Goal: Task Accomplishment & Management: Manage account settings

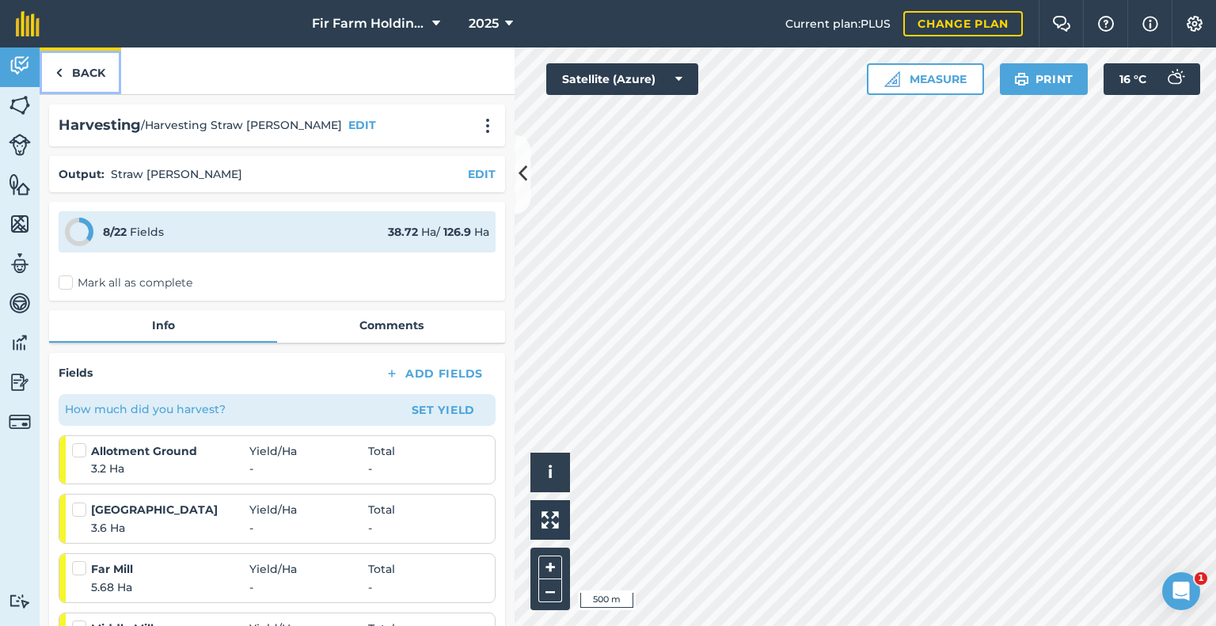
click at [81, 71] on link "Back" at bounding box center [81, 70] width 82 height 47
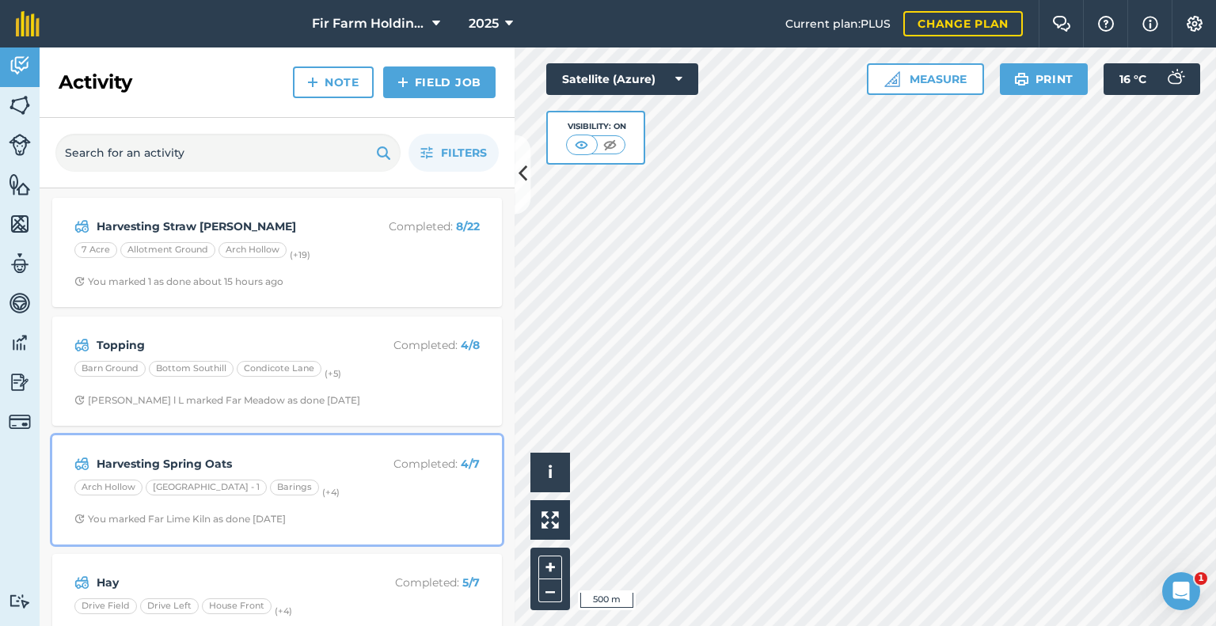
click at [294, 455] on strong "Harvesting Spring Oats" at bounding box center [222, 463] width 251 height 17
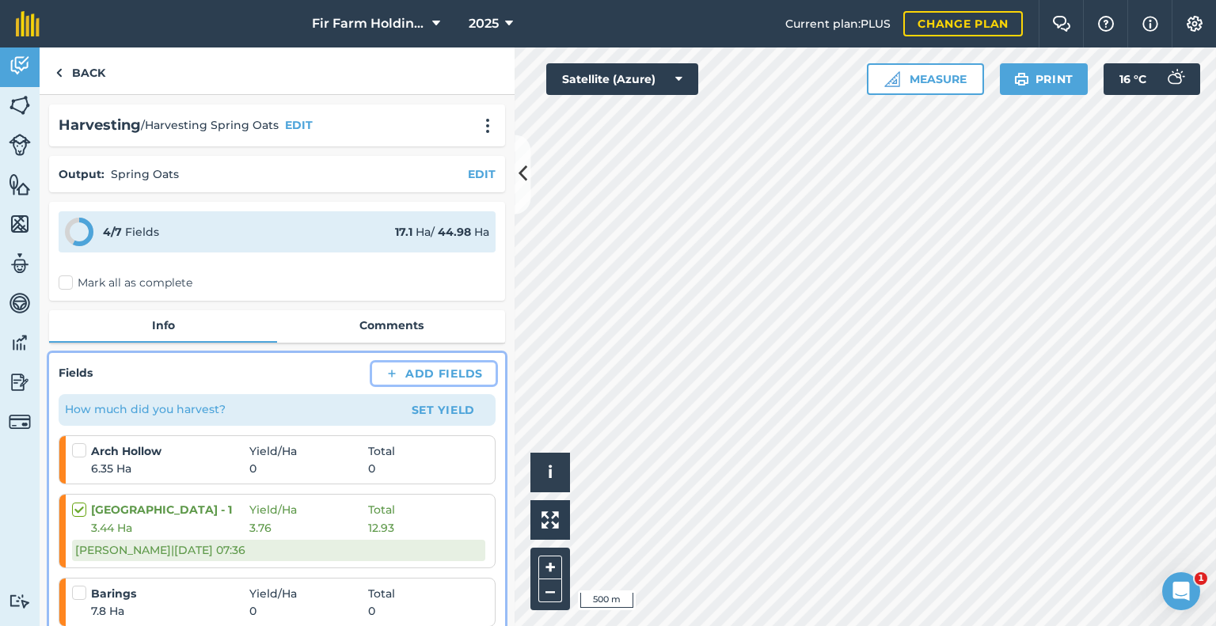
click at [402, 372] on button "Add Fields" at bounding box center [433, 374] width 123 height 22
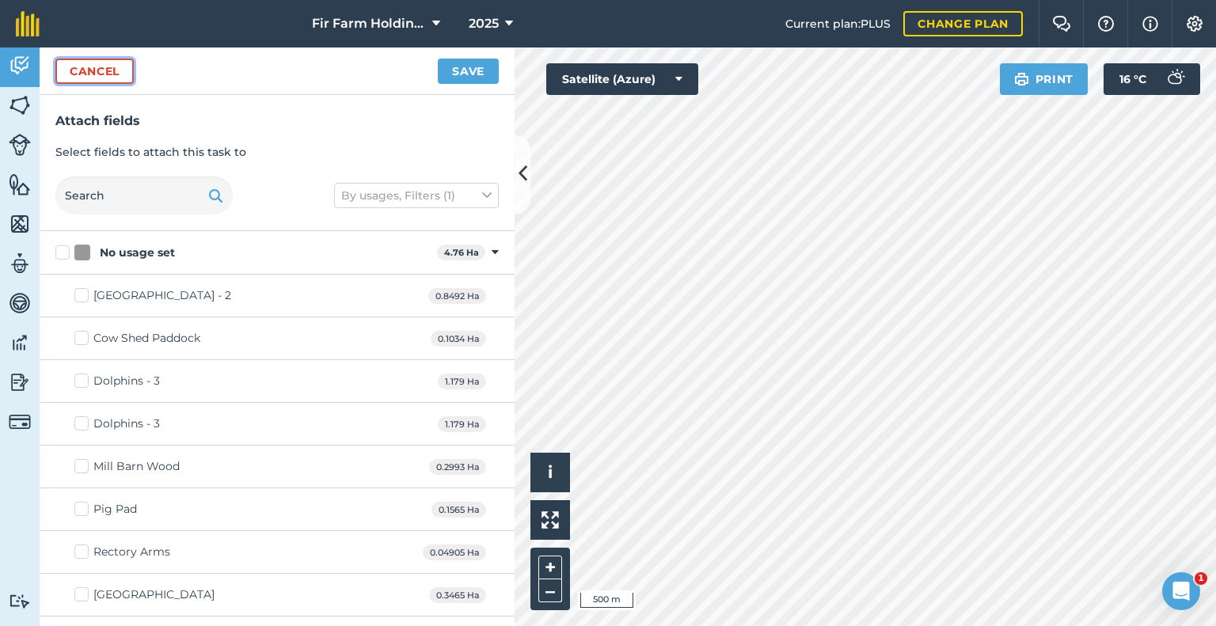
click at [110, 67] on button "Cancel" at bounding box center [94, 71] width 78 height 25
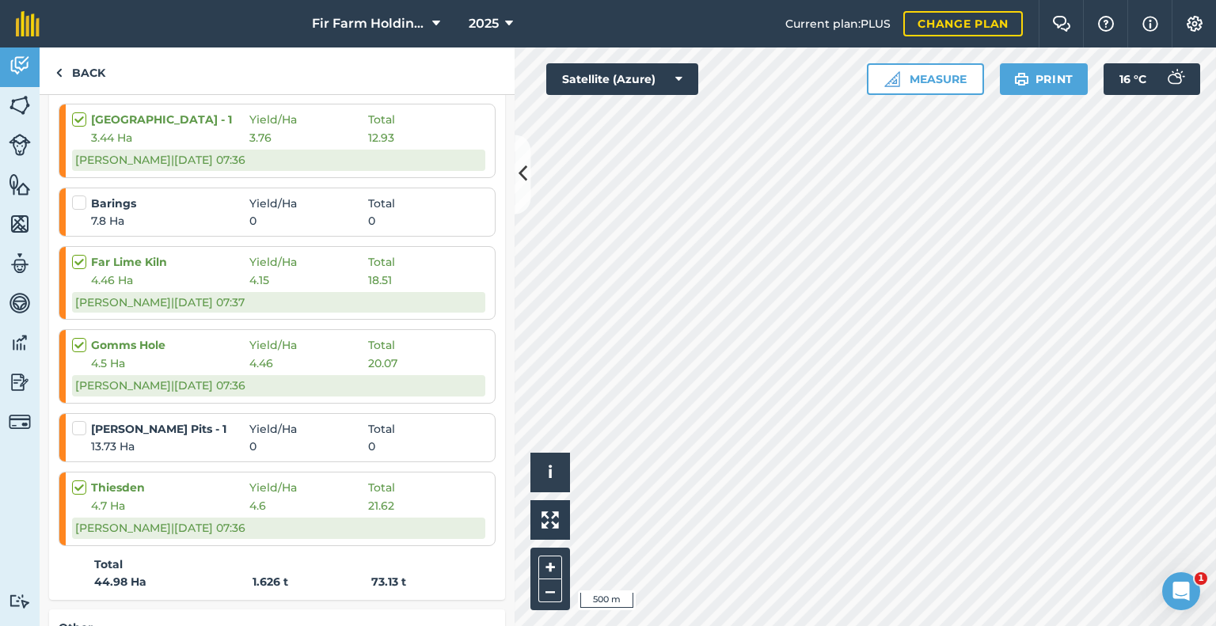
scroll to position [396, 0]
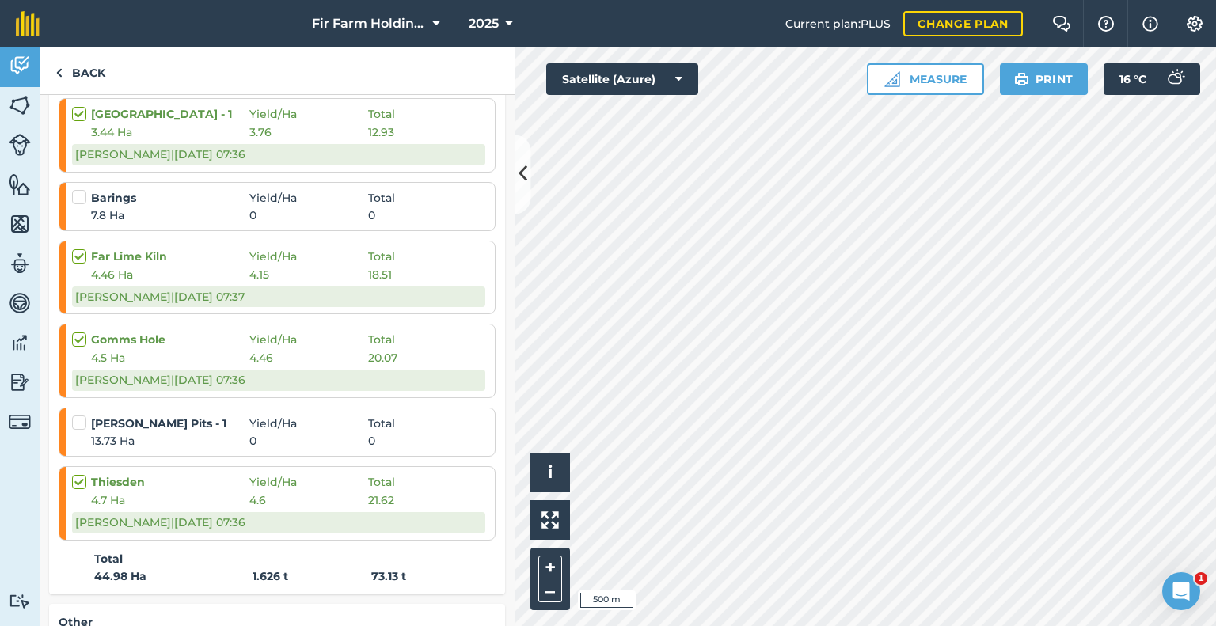
click at [75, 415] on label at bounding box center [81, 415] width 19 height 0
click at [75, 423] on input "checkbox" at bounding box center [77, 420] width 10 height 10
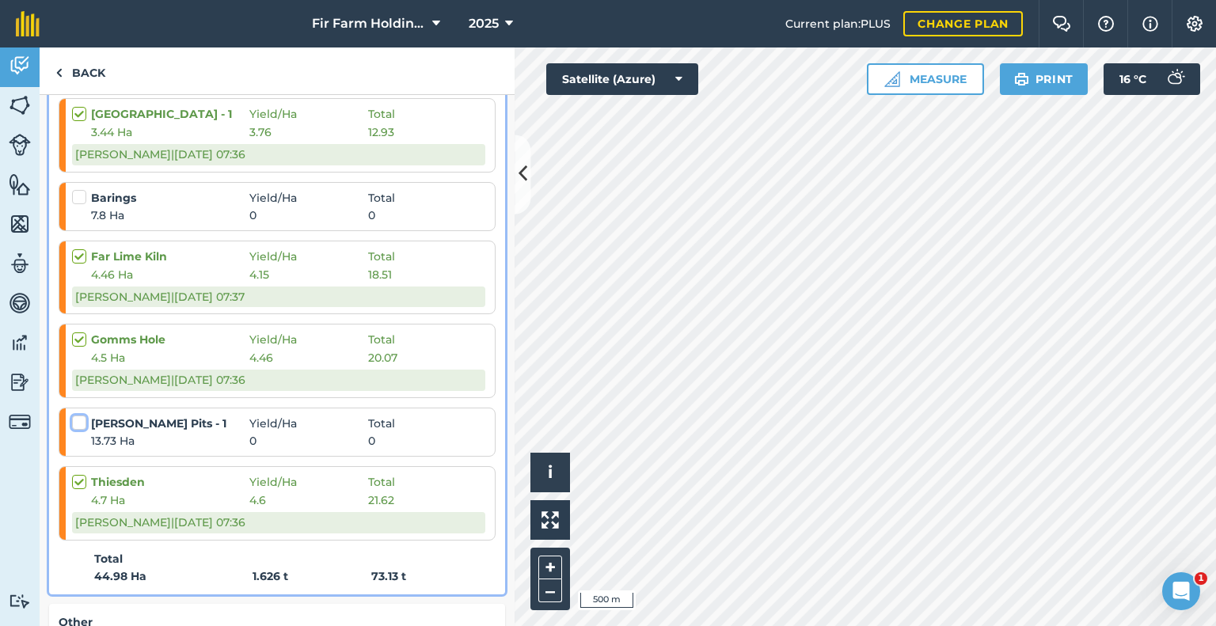
checkbox input "false"
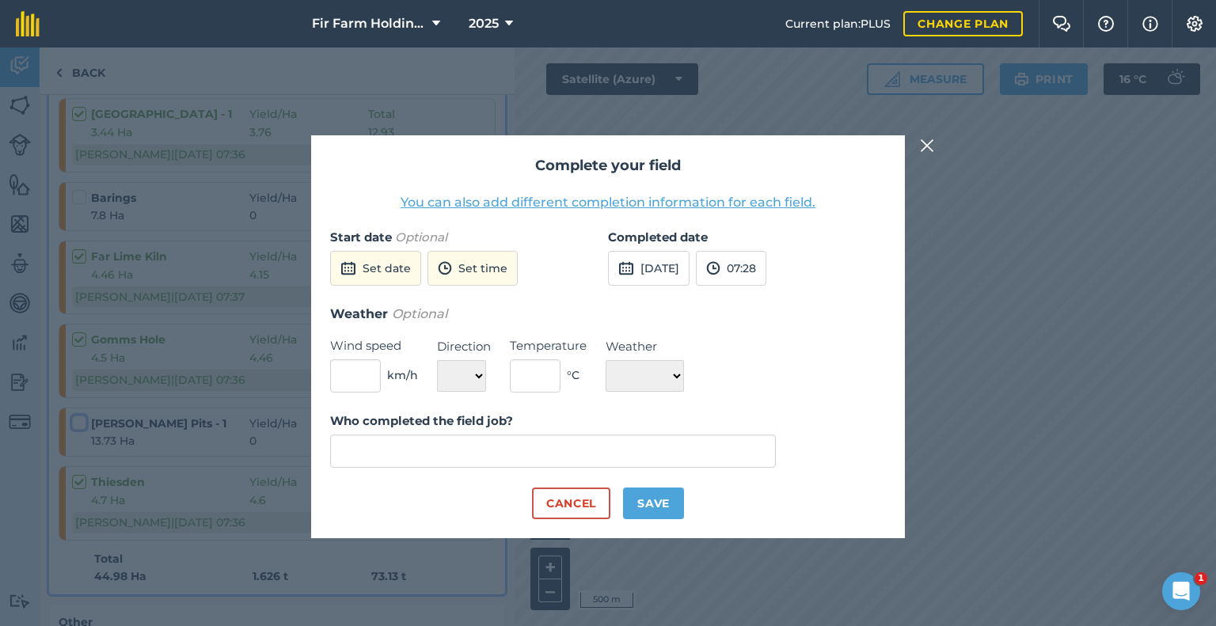
type input "[PERSON_NAME]"
click at [645, 269] on button "[DATE]" at bounding box center [649, 268] width 82 height 35
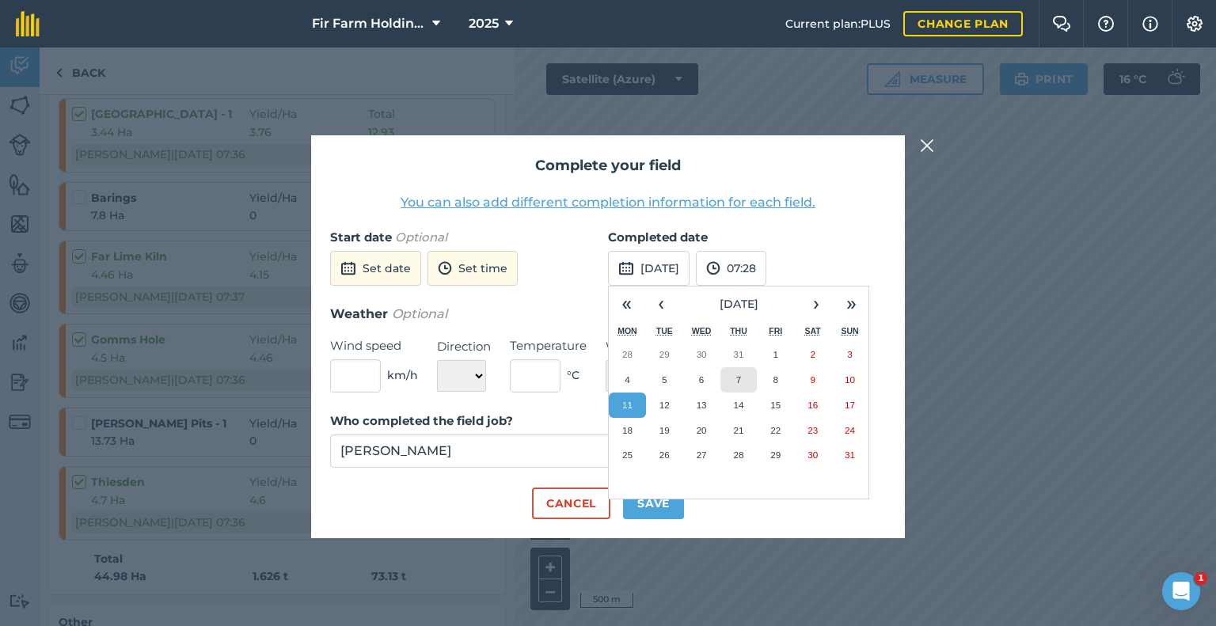
click at [728, 380] on button "7" at bounding box center [738, 379] width 37 height 25
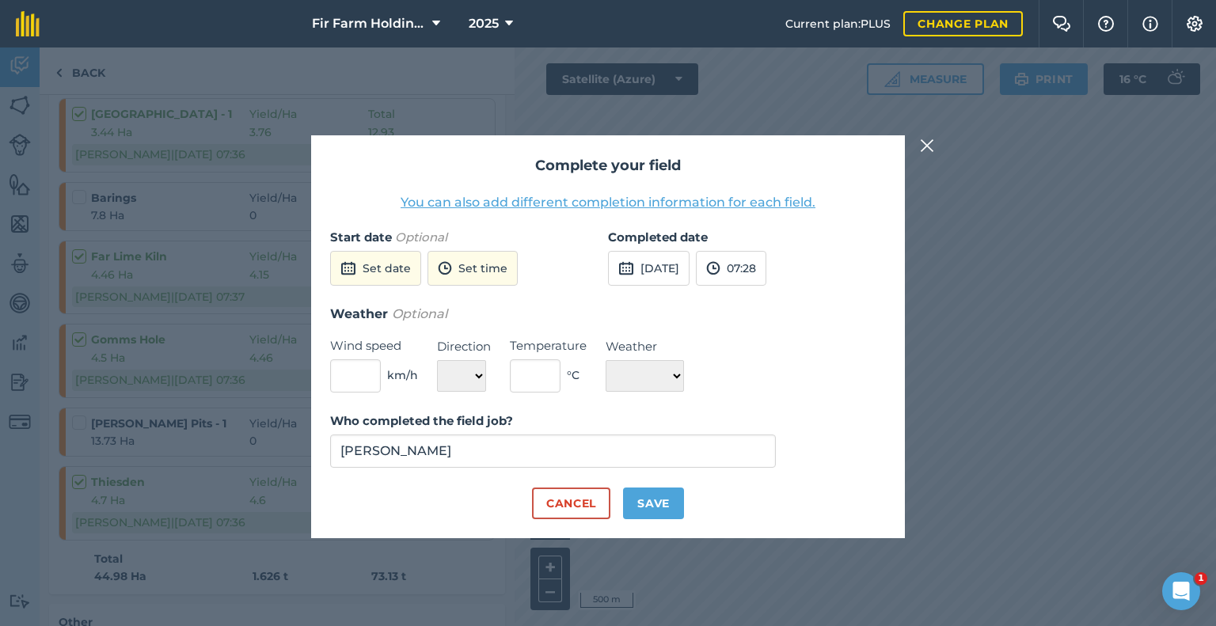
click at [630, 206] on button "You can also add different completion information for each field." at bounding box center [608, 202] width 415 height 19
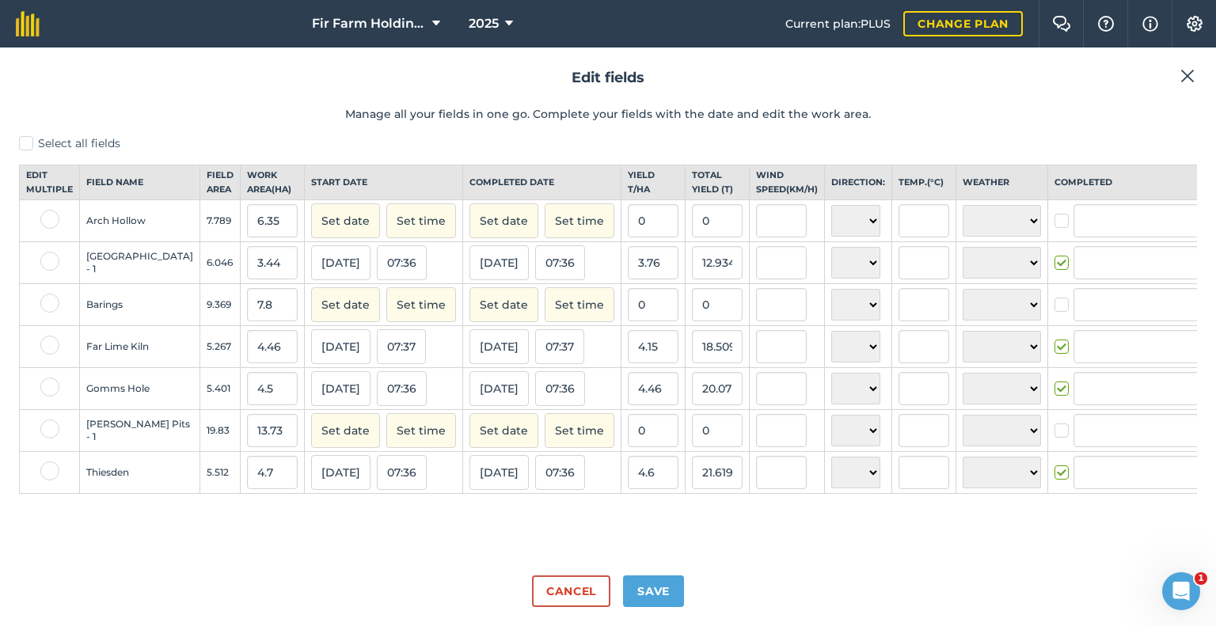
type input "[PERSON_NAME]"
click at [311, 448] on button "Set date" at bounding box center [345, 430] width 69 height 35
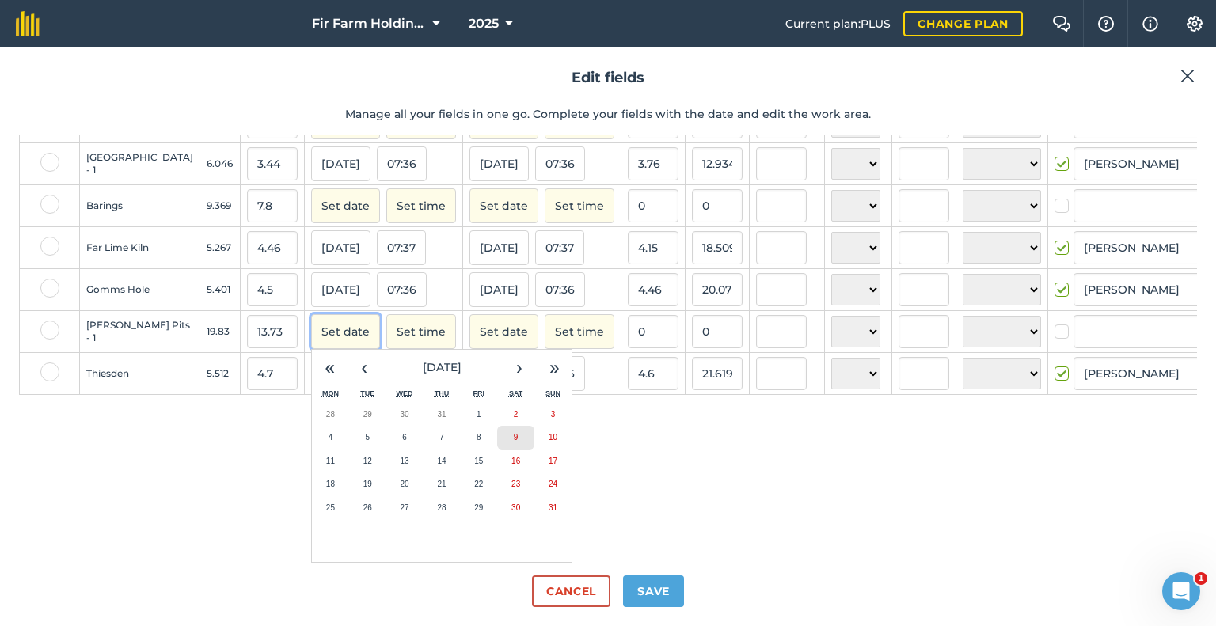
scroll to position [139, 0]
click at [439, 433] on abbr "7" at bounding box center [441, 437] width 5 height 9
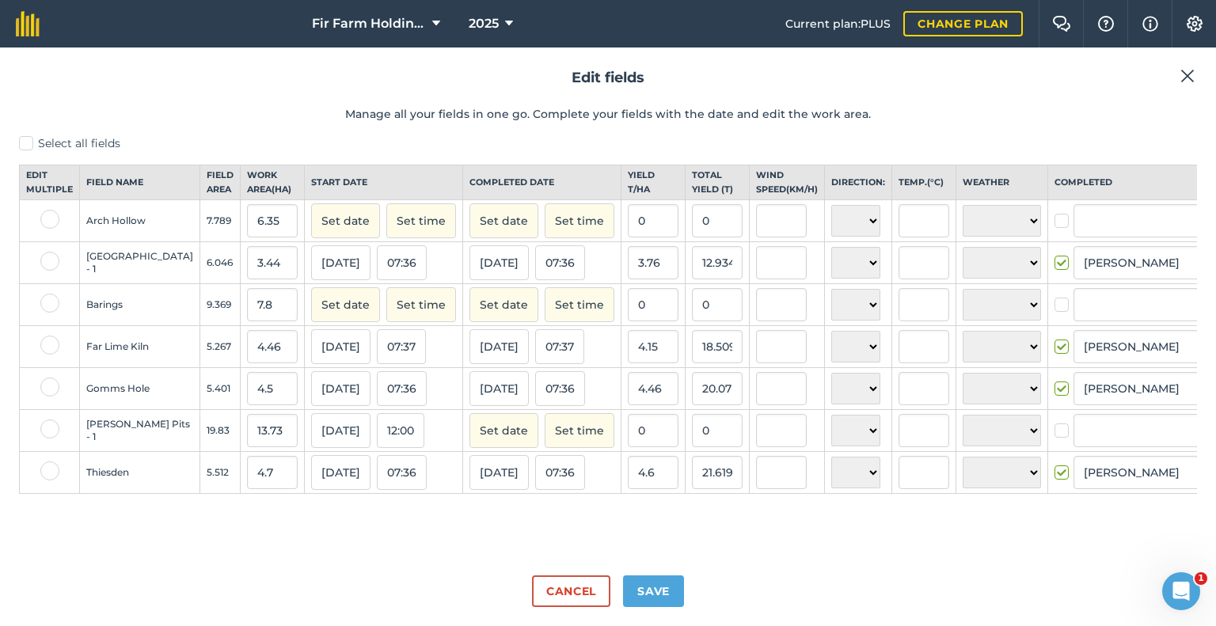
scroll to position [0, 0]
click at [469, 448] on button "Set date" at bounding box center [503, 430] width 69 height 35
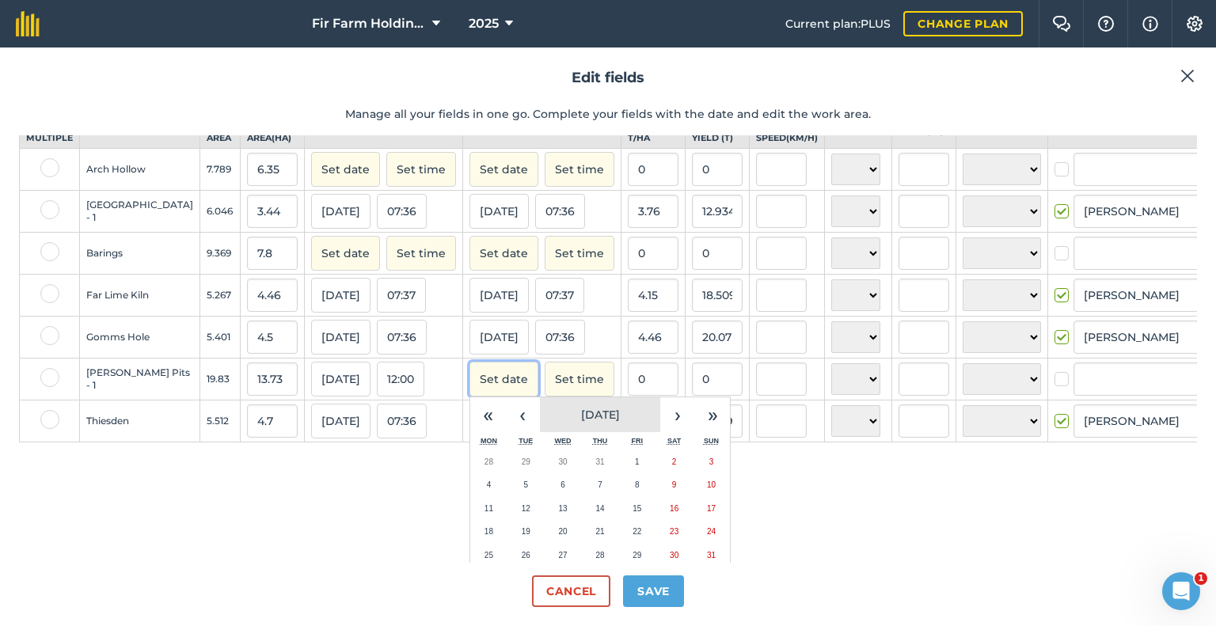
scroll to position [79, 0]
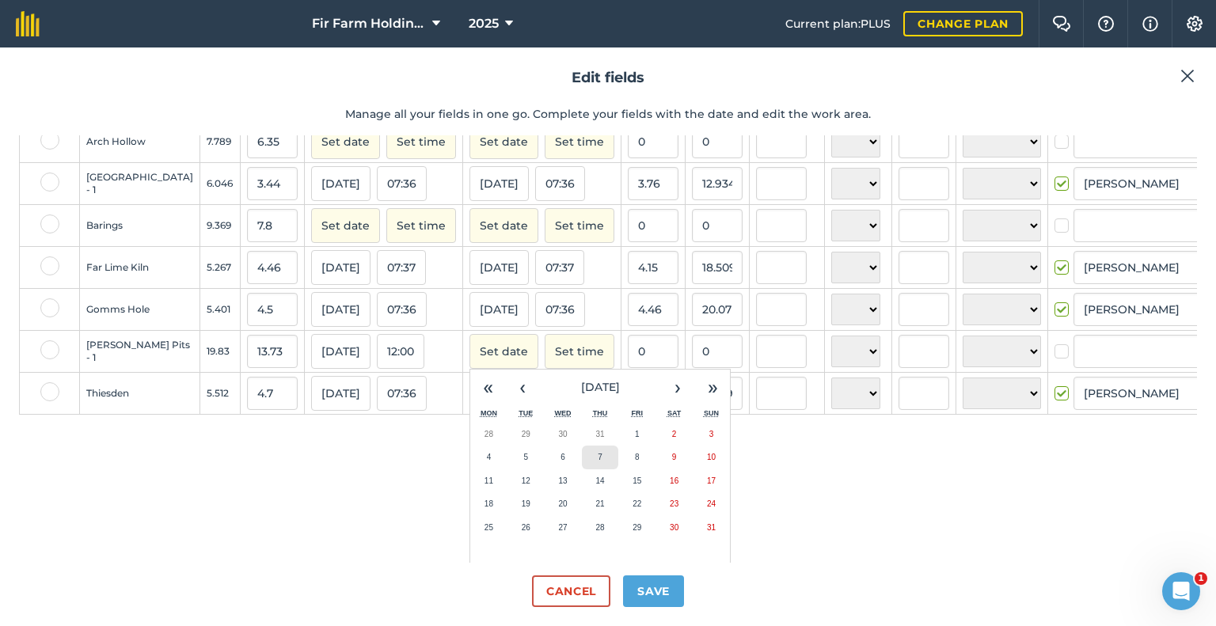
click at [582, 469] on button "7" at bounding box center [600, 458] width 37 height 24
checkbox input "true"
type input "[PERSON_NAME]"
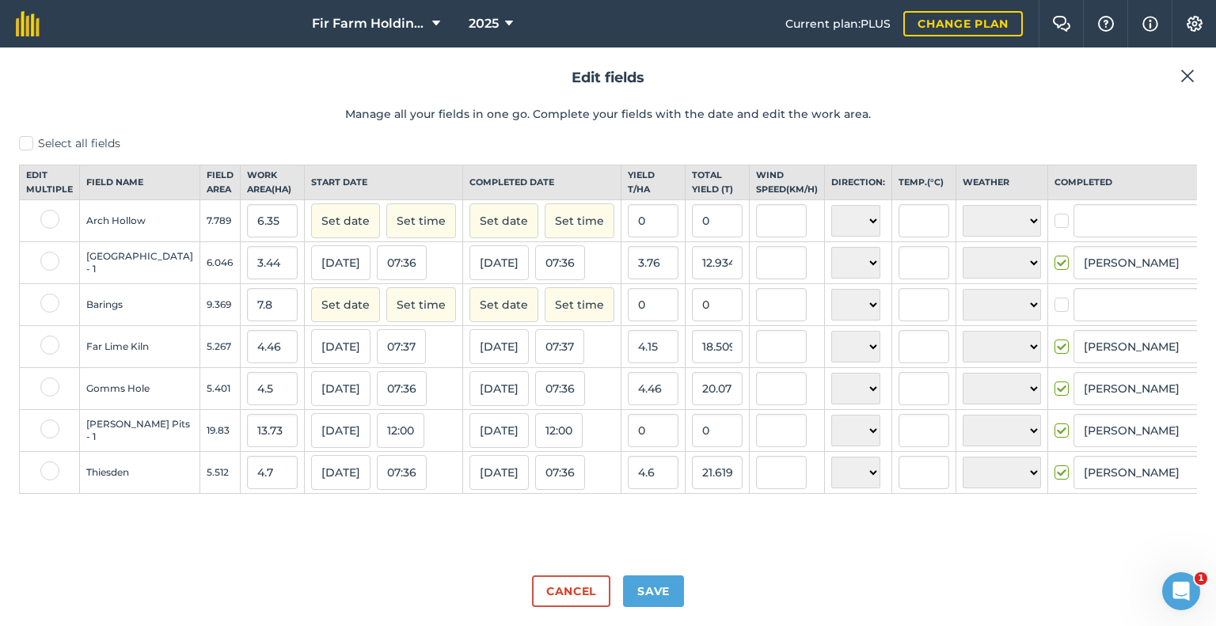
scroll to position [0, 0]
click at [692, 447] on input "0" at bounding box center [717, 430] width 51 height 33
type input "49.96"
type input "3.638747268754552"
click at [51, 313] on label at bounding box center [49, 303] width 19 height 19
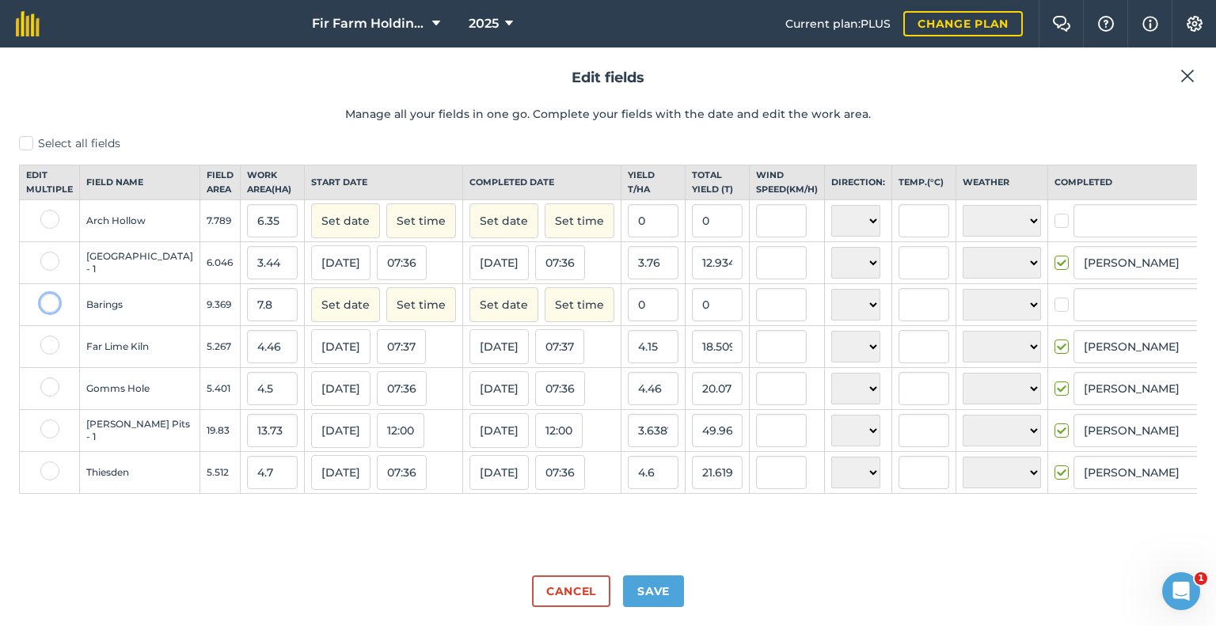
click at [51, 304] on input "checkbox" at bounding box center [45, 299] width 10 height 10
checkbox input "true"
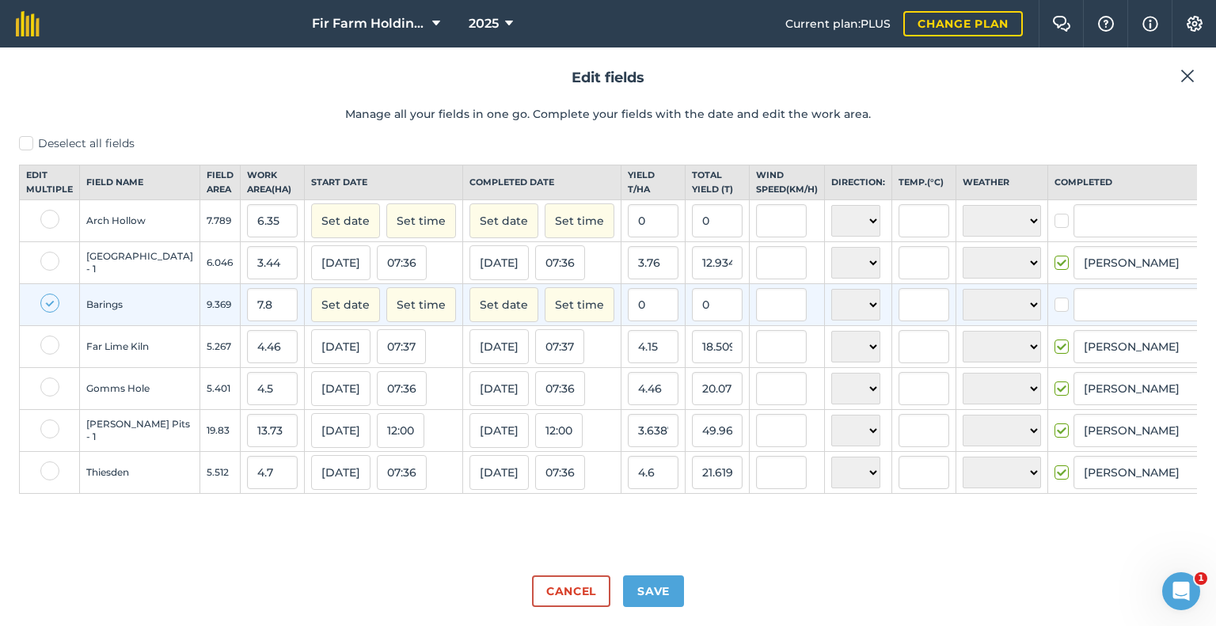
click at [51, 227] on label at bounding box center [49, 219] width 19 height 19
click at [51, 220] on input "checkbox" at bounding box center [45, 215] width 10 height 10
checkbox input "true"
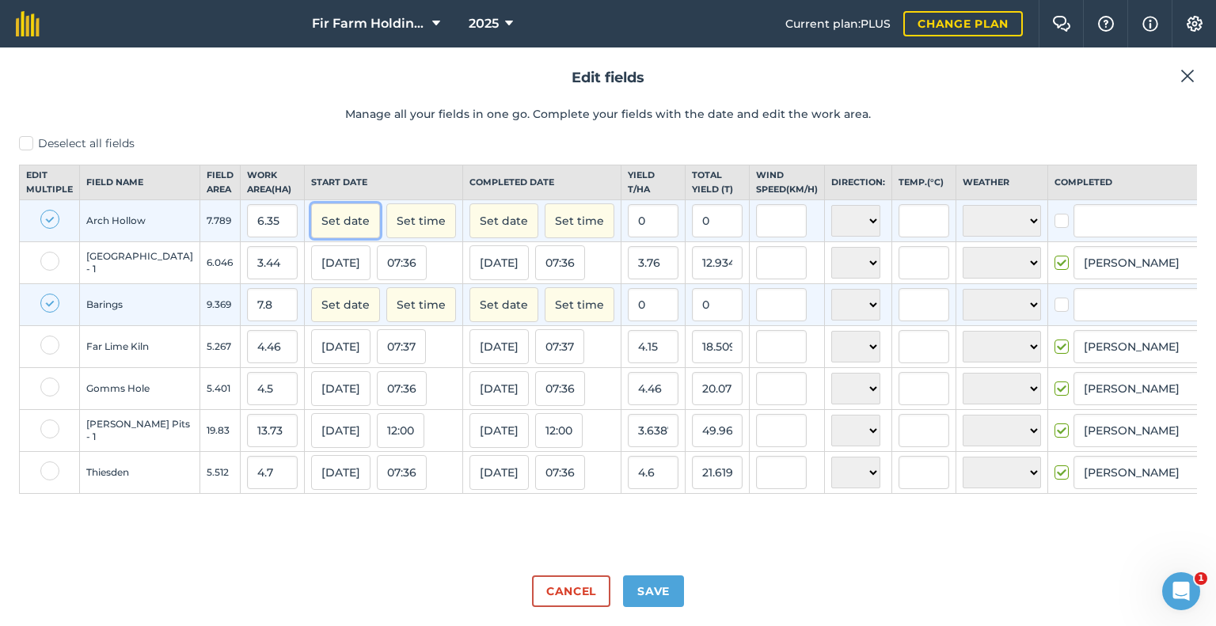
click at [311, 229] on button "Set date" at bounding box center [345, 220] width 69 height 35
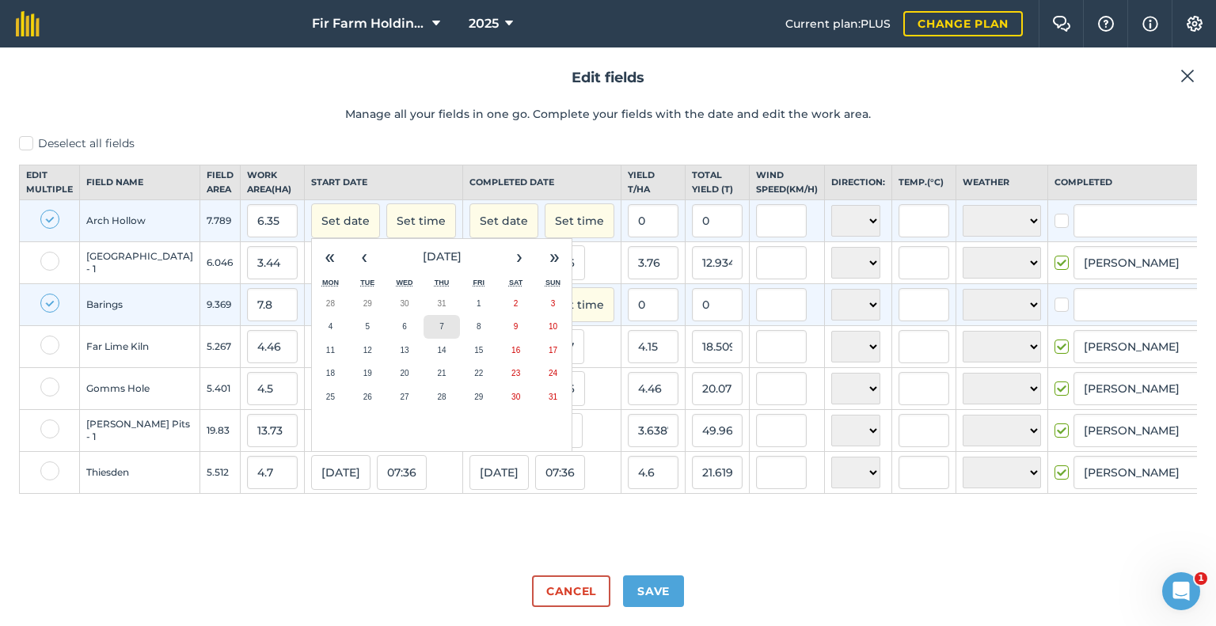
click at [423, 339] on button "7" at bounding box center [441, 327] width 37 height 24
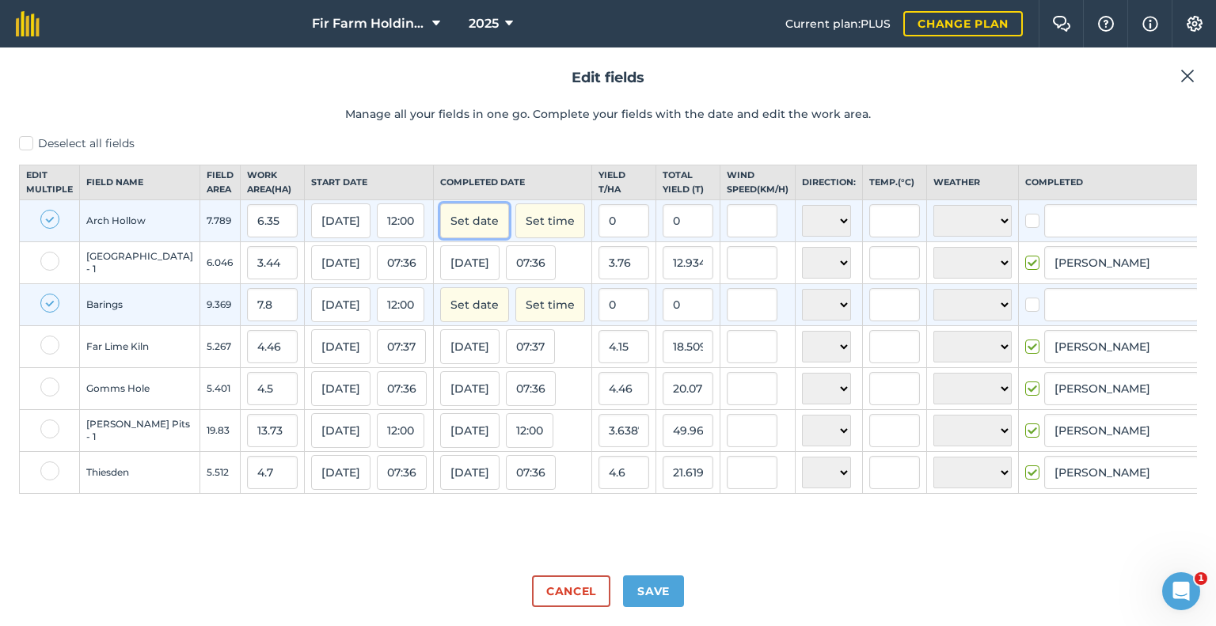
click at [442, 234] on button "Set date" at bounding box center [474, 220] width 69 height 35
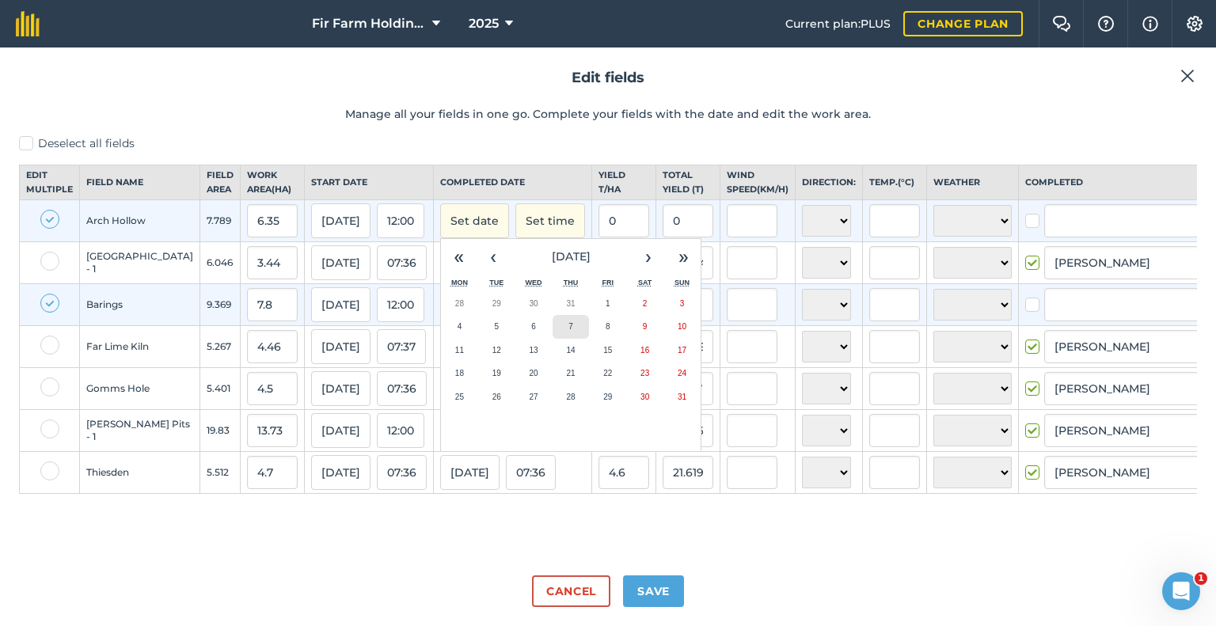
click at [568, 331] on abbr "7" at bounding box center [570, 326] width 5 height 9
checkbox input "true"
type input "[PERSON_NAME]"
checkbox input "true"
type input "[PERSON_NAME]"
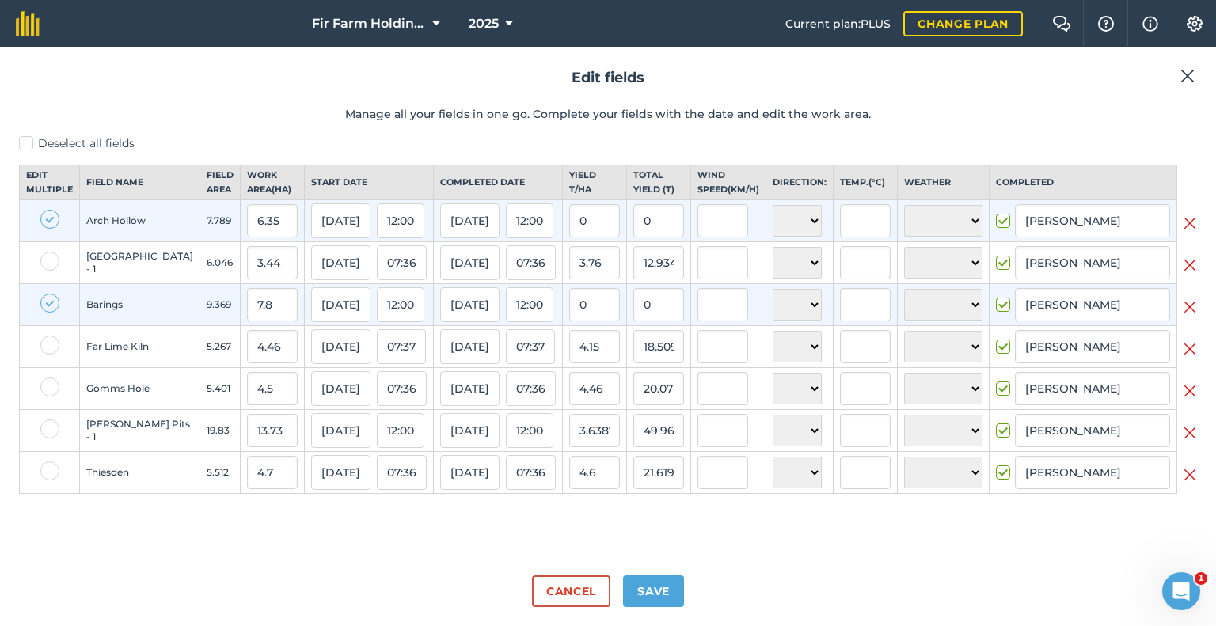
click at [47, 313] on label at bounding box center [49, 303] width 19 height 19
click at [47, 304] on input "checkbox" at bounding box center [45, 299] width 10 height 10
checkbox input "false"
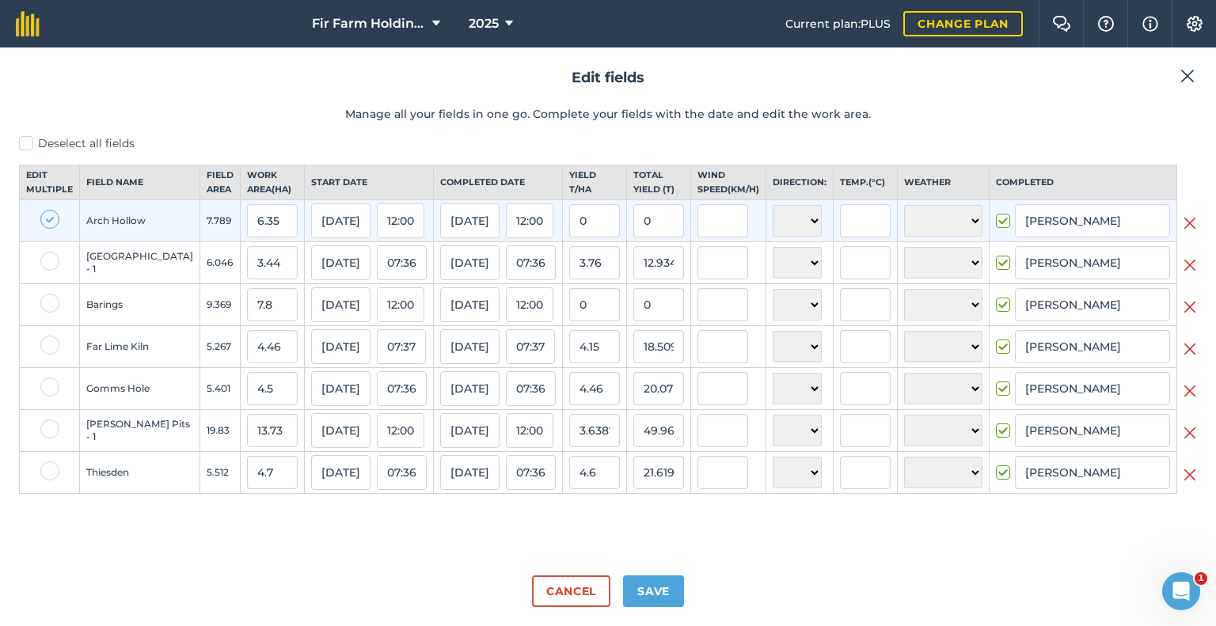
click at [43, 229] on label at bounding box center [49, 219] width 19 height 19
click at [43, 220] on input "checkbox" at bounding box center [45, 215] width 10 height 10
checkbox input "false"
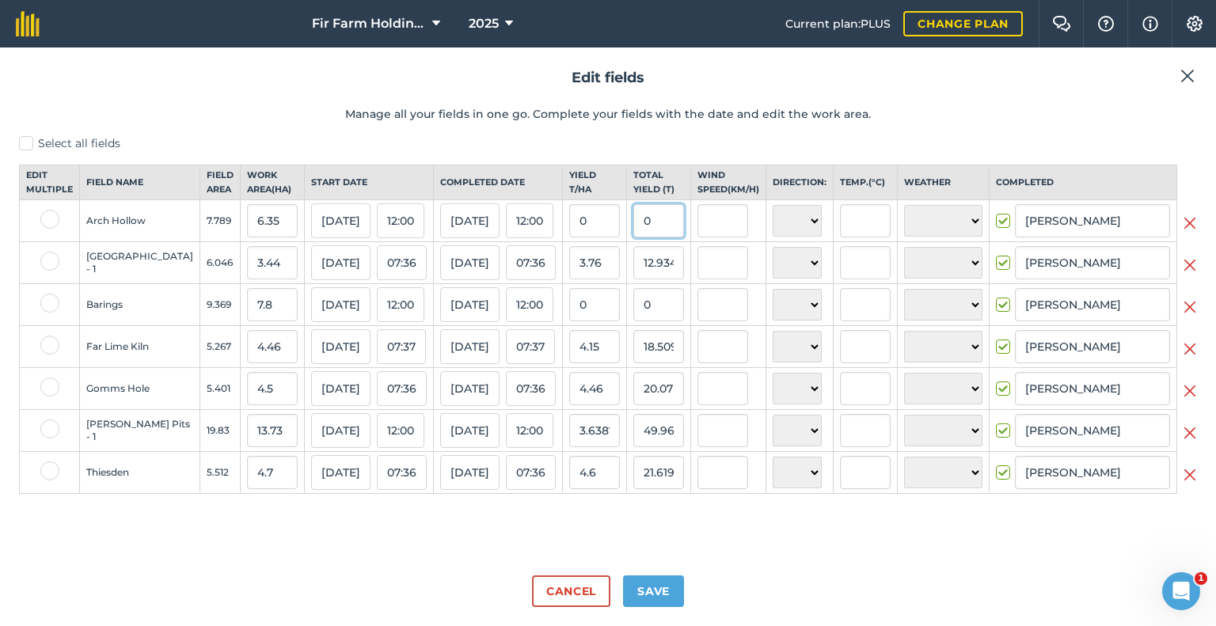
click at [650, 233] on input "0" at bounding box center [658, 220] width 51 height 33
type input "23.55"
type input "3.708661417322835"
click at [658, 317] on input "0" at bounding box center [658, 304] width 51 height 33
type input "28.08"
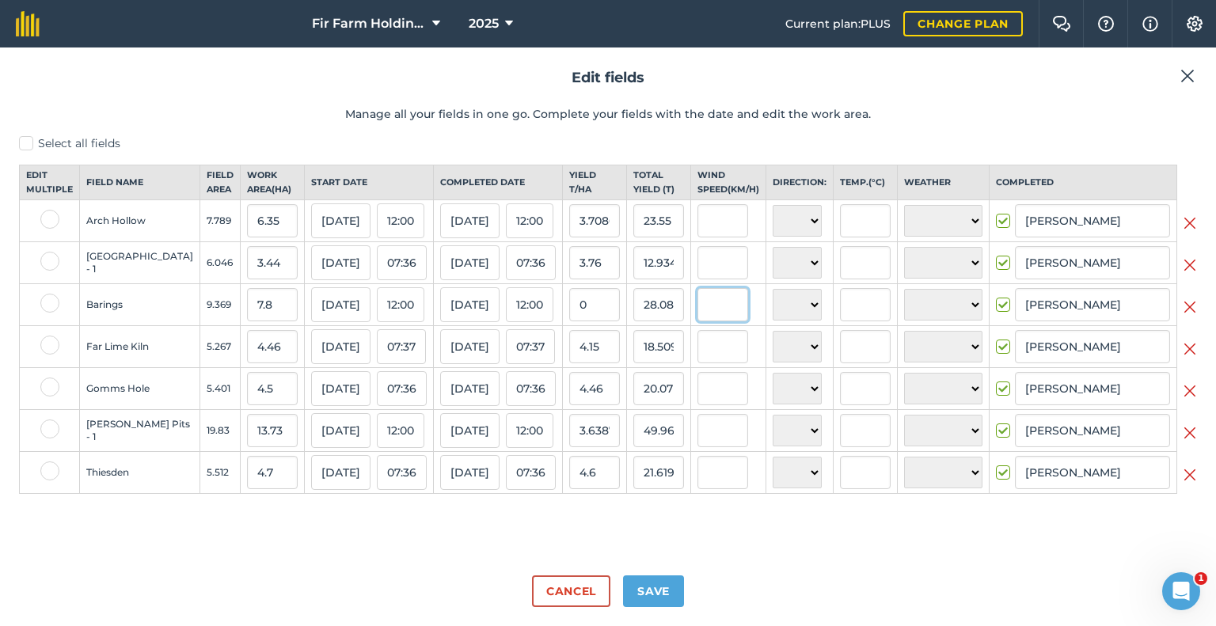
type input "3.5999999999999996"
click at [666, 590] on button "Save" at bounding box center [653, 591] width 61 height 32
checkbox input "true"
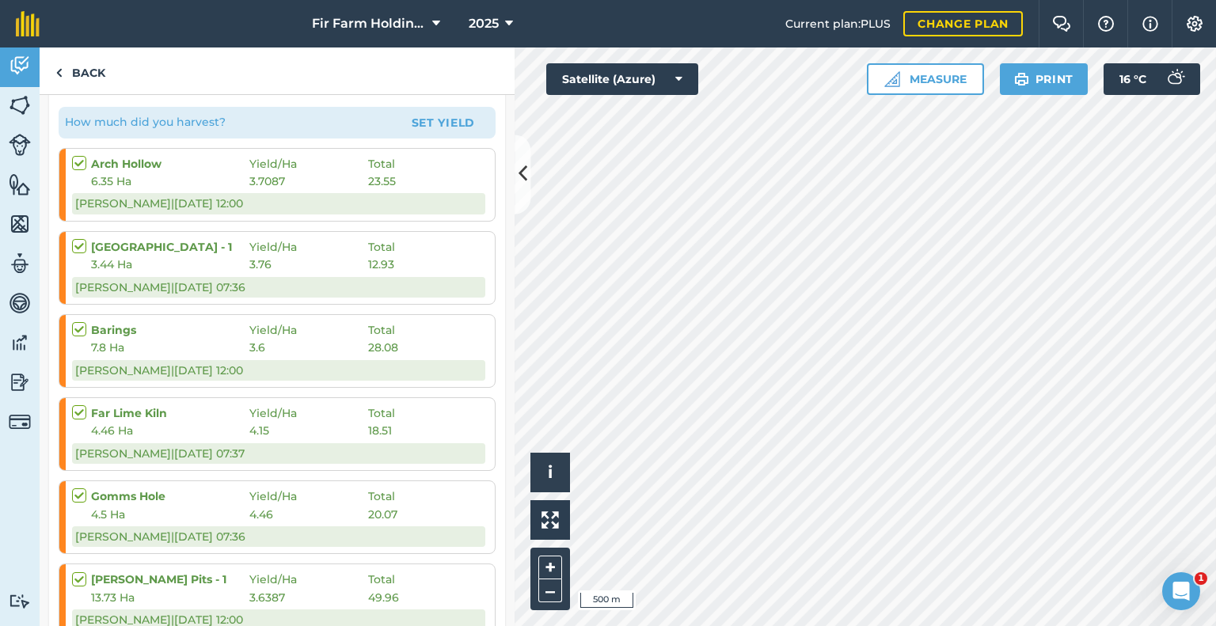
scroll to position [237, 0]
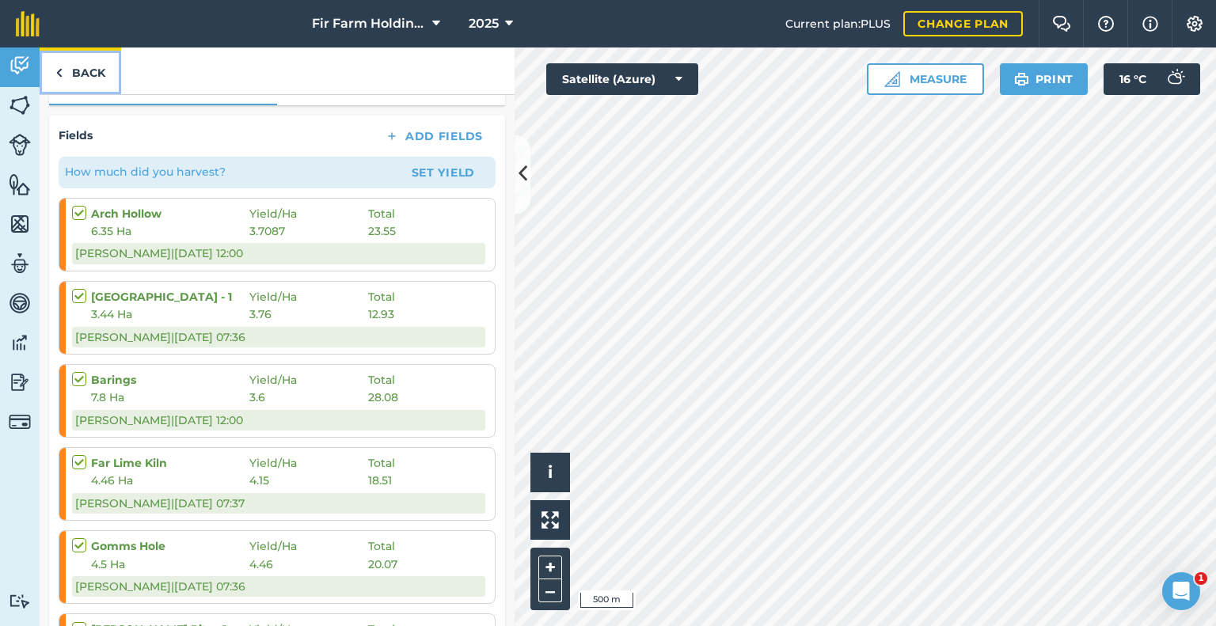
click at [91, 70] on link "Back" at bounding box center [81, 70] width 82 height 47
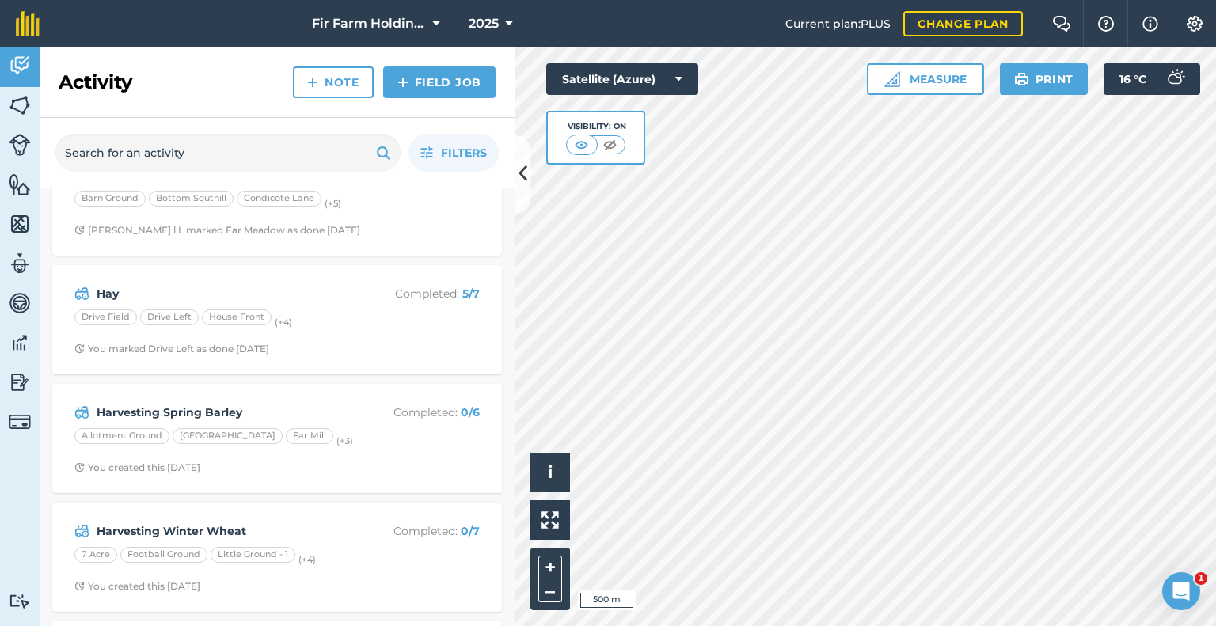
scroll to position [317, 0]
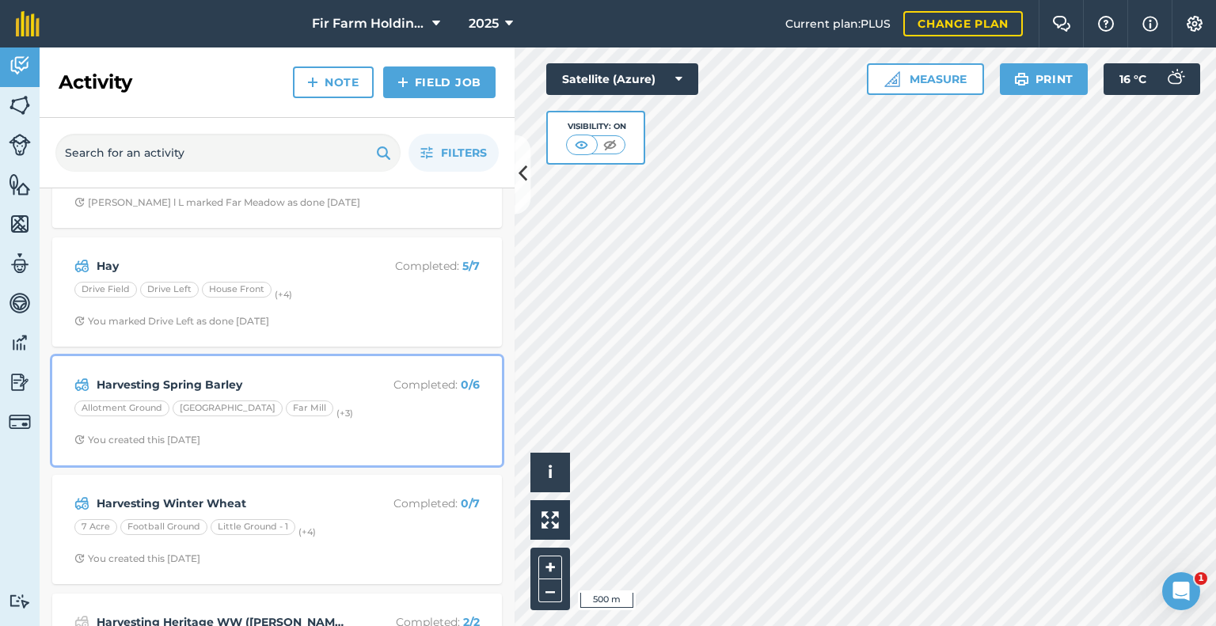
click at [282, 383] on strong "Harvesting Spring Barley" at bounding box center [222, 384] width 251 height 17
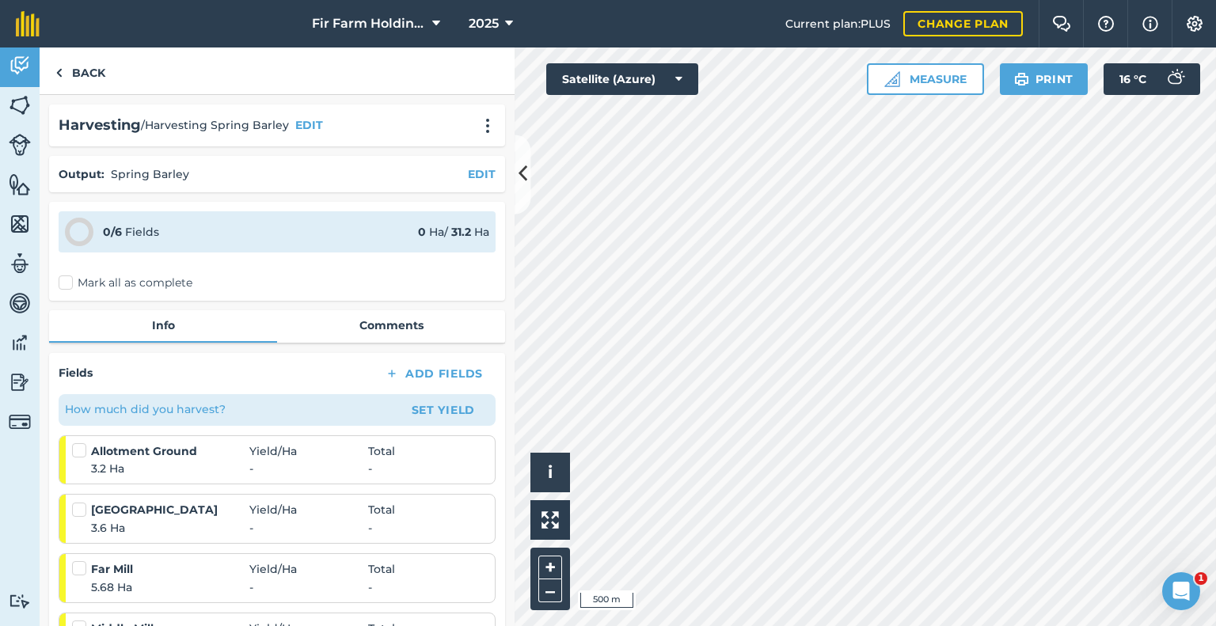
click at [77, 442] on label at bounding box center [81, 442] width 19 height 0
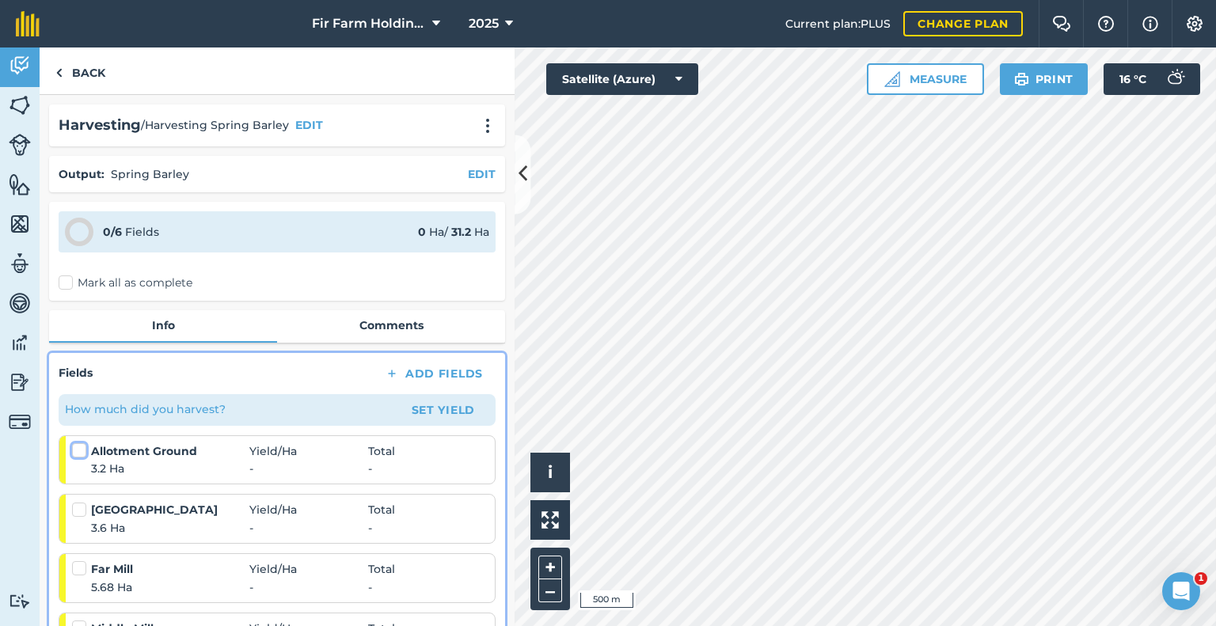
click at [77, 450] on input "checkbox" at bounding box center [77, 447] width 10 height 10
checkbox input "false"
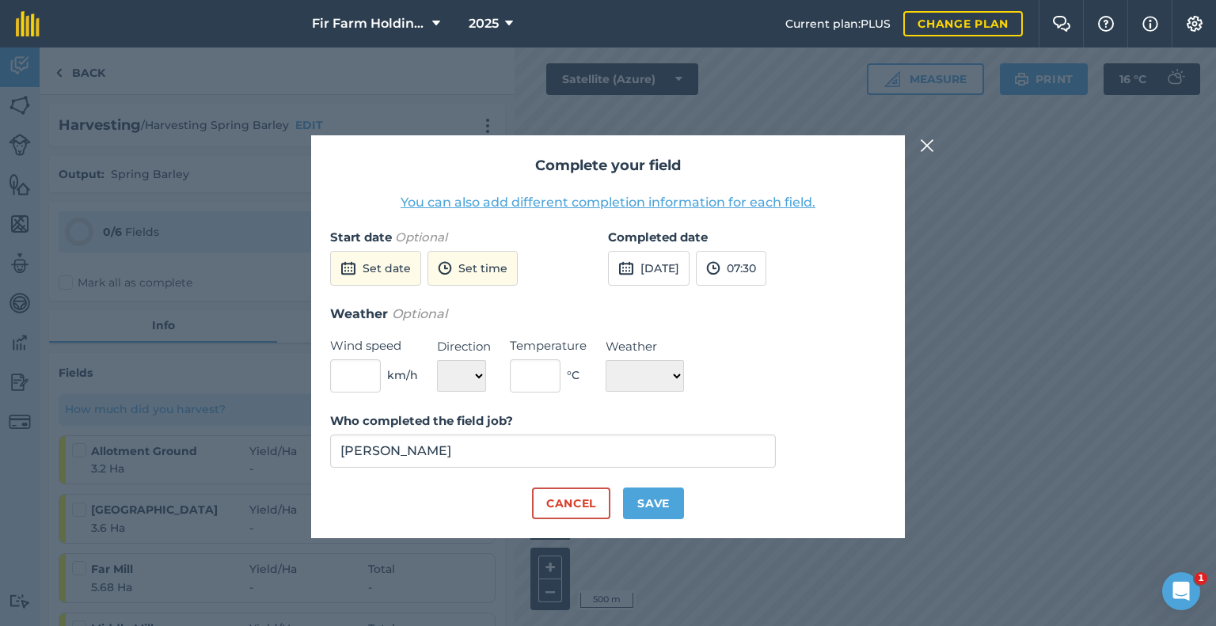
click at [651, 201] on button "You can also add different completion information for each field." at bounding box center [608, 202] width 415 height 19
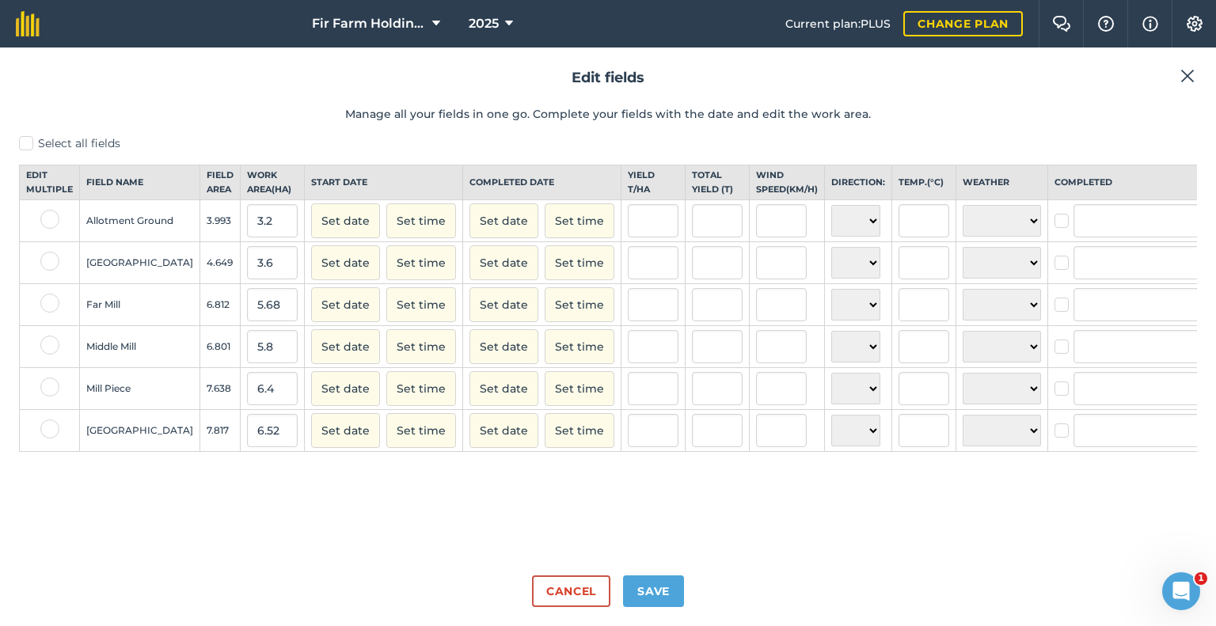
click at [49, 224] on label at bounding box center [49, 219] width 19 height 19
click at [49, 220] on input "checkbox" at bounding box center [45, 215] width 10 height 10
checkbox input "true"
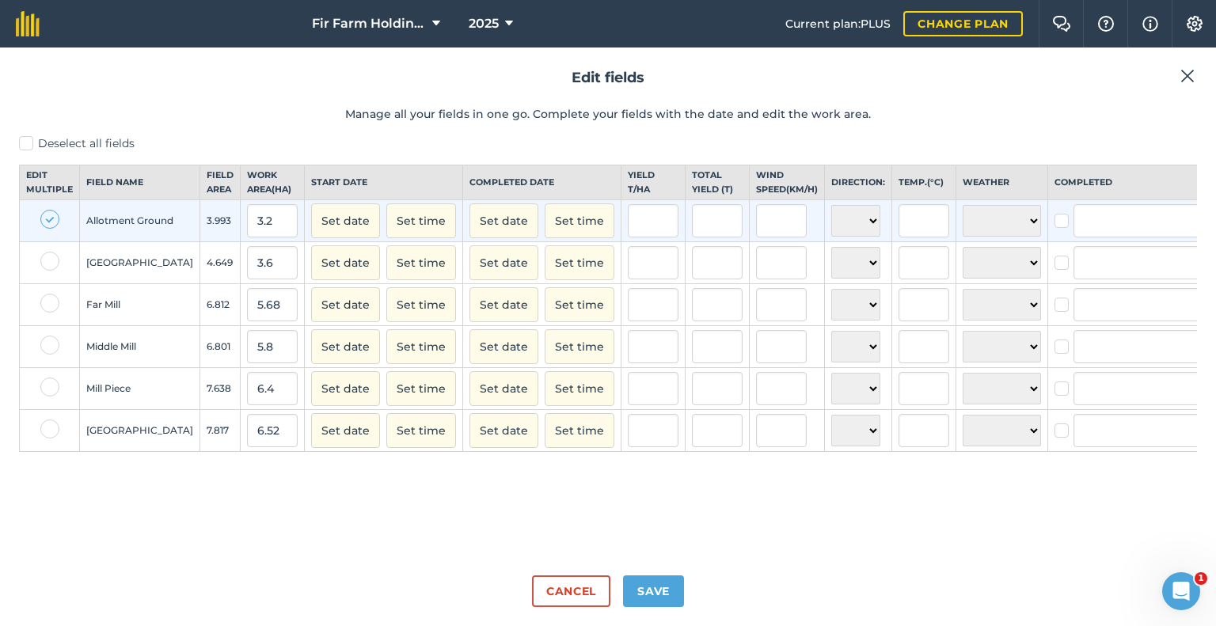
click at [44, 271] on label at bounding box center [49, 261] width 19 height 19
click at [44, 262] on input "checkbox" at bounding box center [45, 257] width 10 height 10
checkbox input "true"
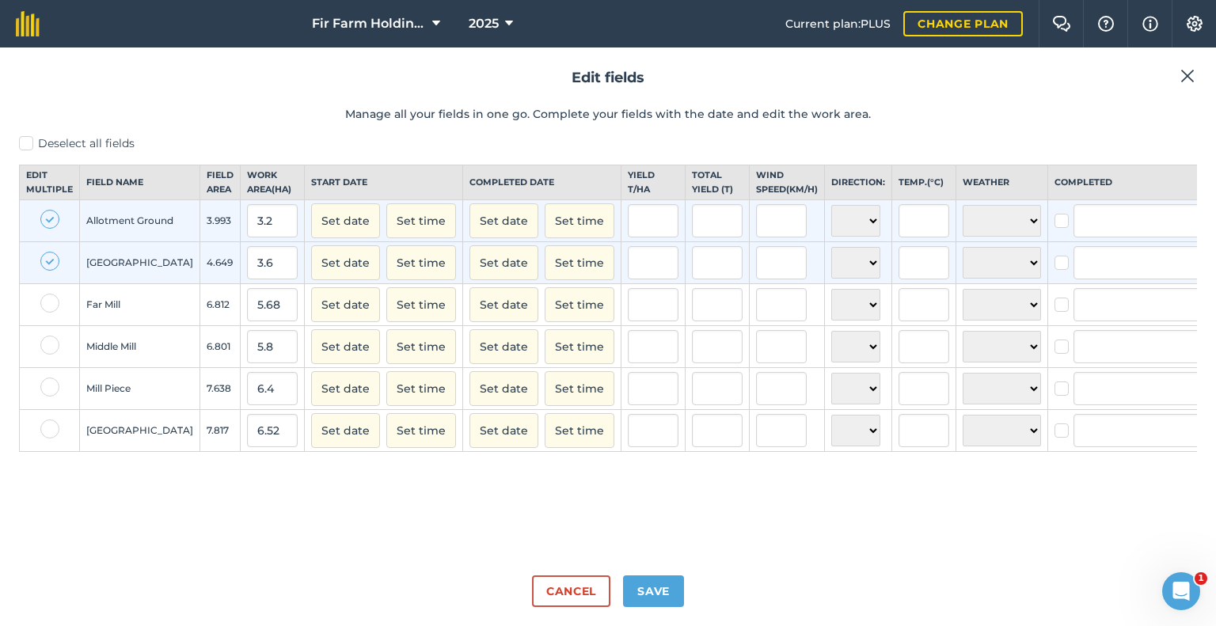
click at [51, 313] on label at bounding box center [49, 303] width 19 height 19
click at [51, 304] on input "checkbox" at bounding box center [45, 299] width 10 height 10
checkbox input "true"
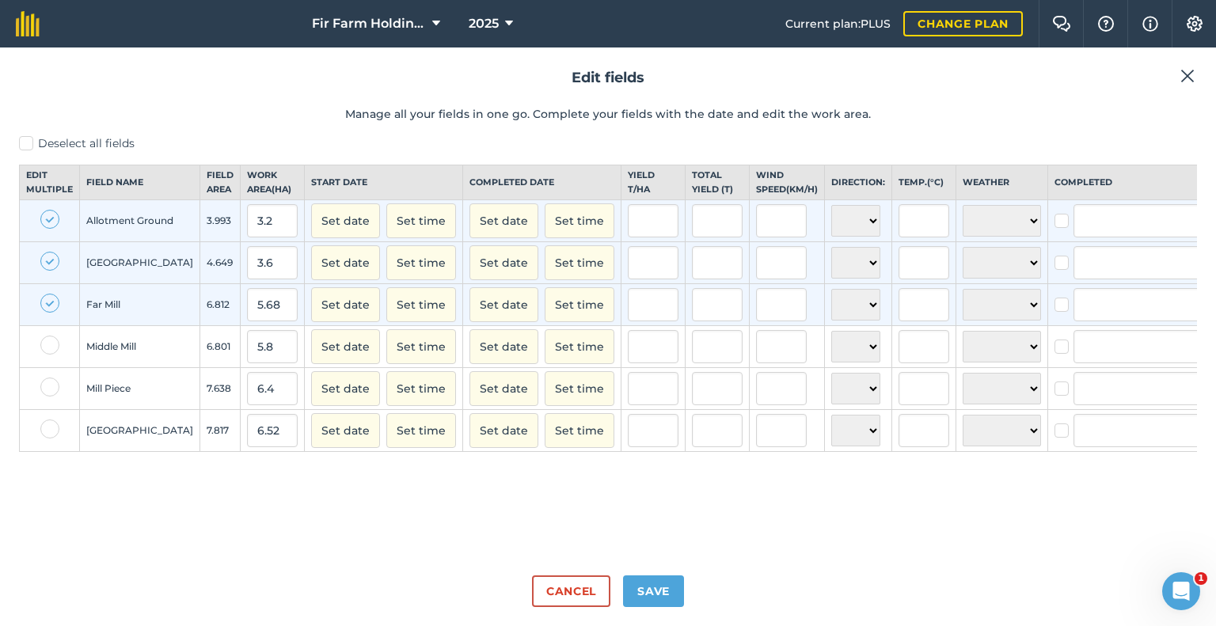
click at [48, 355] on label at bounding box center [49, 345] width 19 height 19
click at [48, 346] on input "checkbox" at bounding box center [45, 341] width 10 height 10
checkbox input "true"
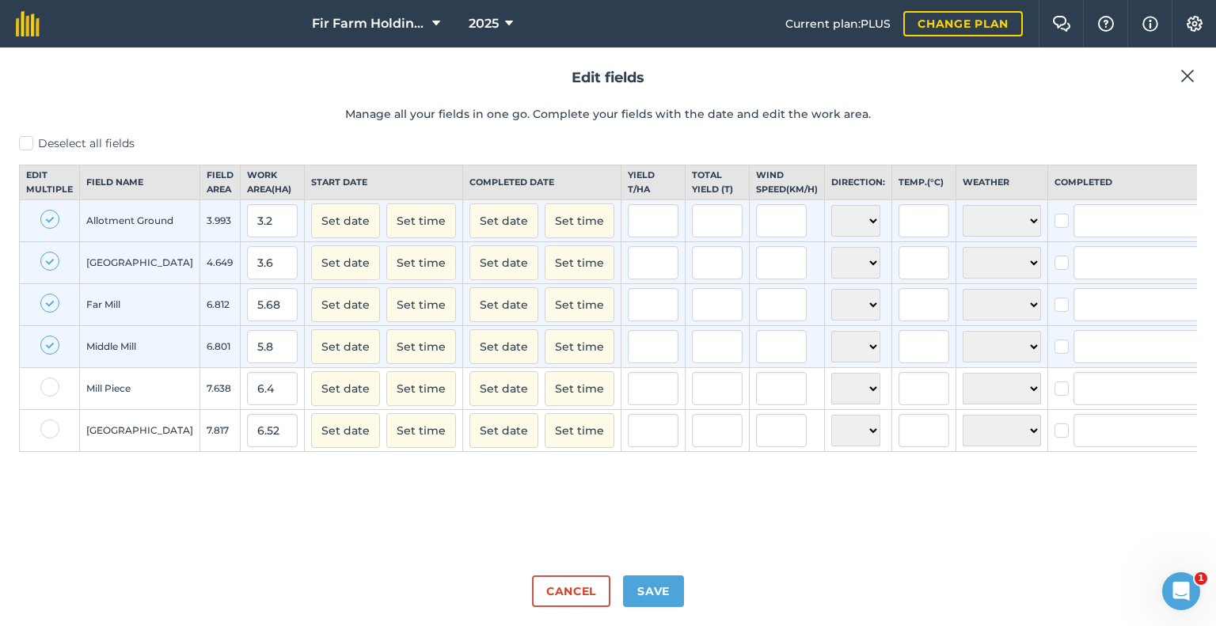
click at [48, 393] on label at bounding box center [49, 387] width 19 height 19
click at [48, 388] on input "checkbox" at bounding box center [45, 383] width 10 height 10
checkbox input "true"
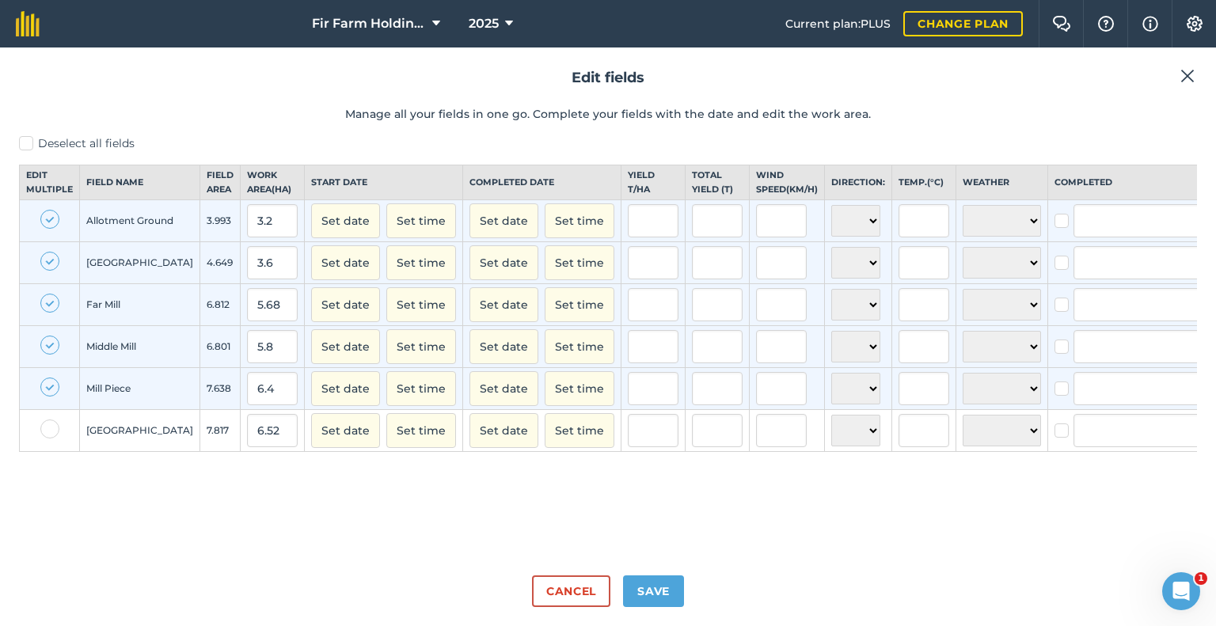
click at [40, 442] on div at bounding box center [49, 431] width 19 height 23
click at [44, 439] on label at bounding box center [49, 429] width 19 height 19
click at [44, 430] on input "checkbox" at bounding box center [45, 425] width 10 height 10
checkbox input "true"
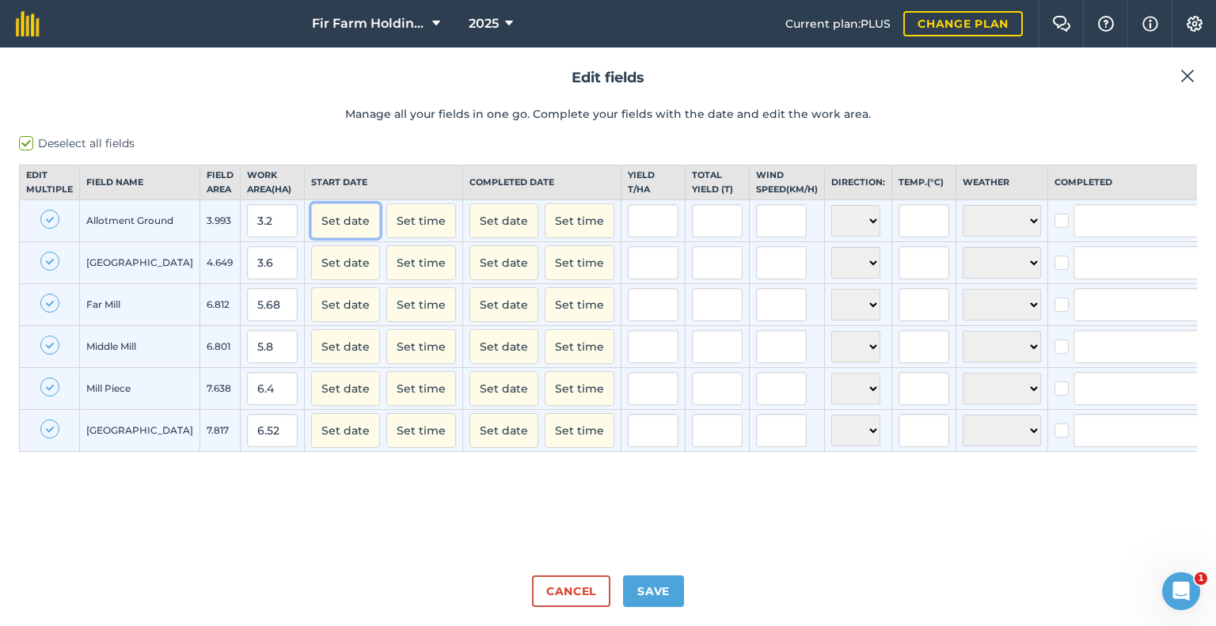
click at [311, 238] on button "Set date" at bounding box center [345, 220] width 69 height 35
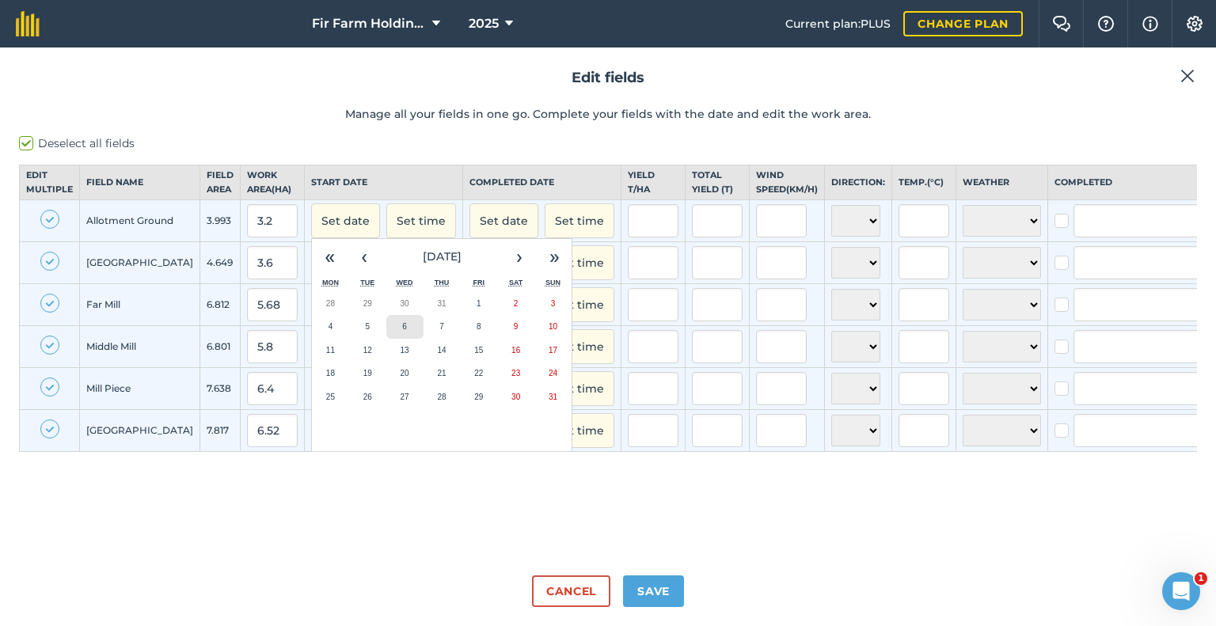
click at [386, 338] on button "6" at bounding box center [404, 327] width 37 height 24
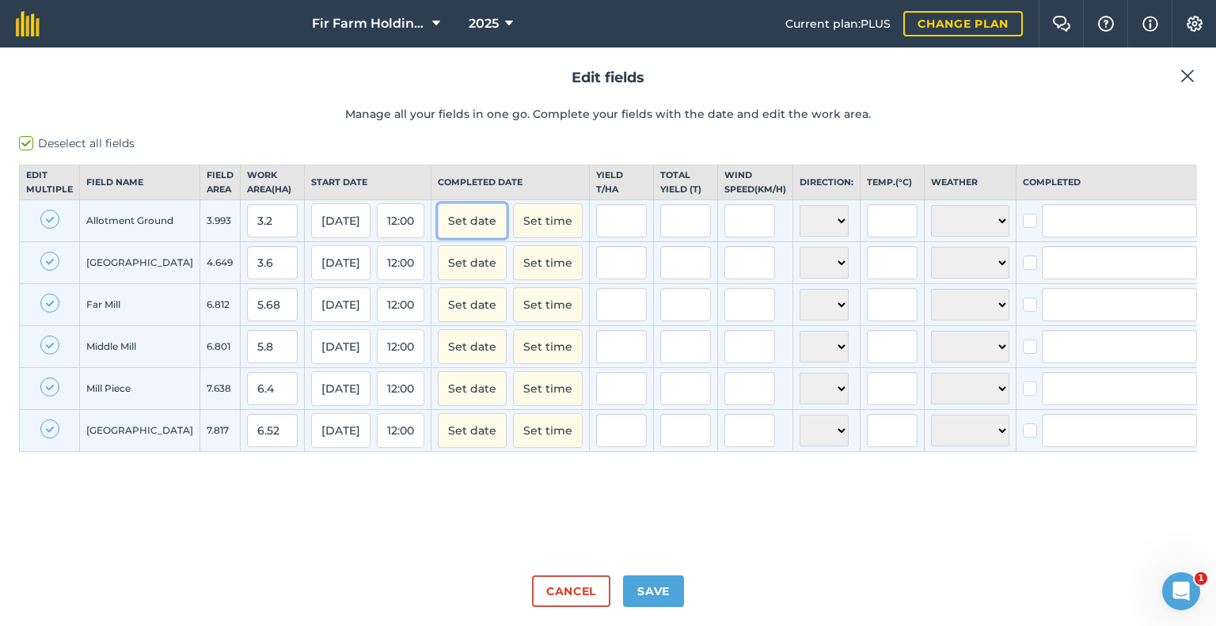
click at [446, 238] on button "Set date" at bounding box center [472, 220] width 69 height 35
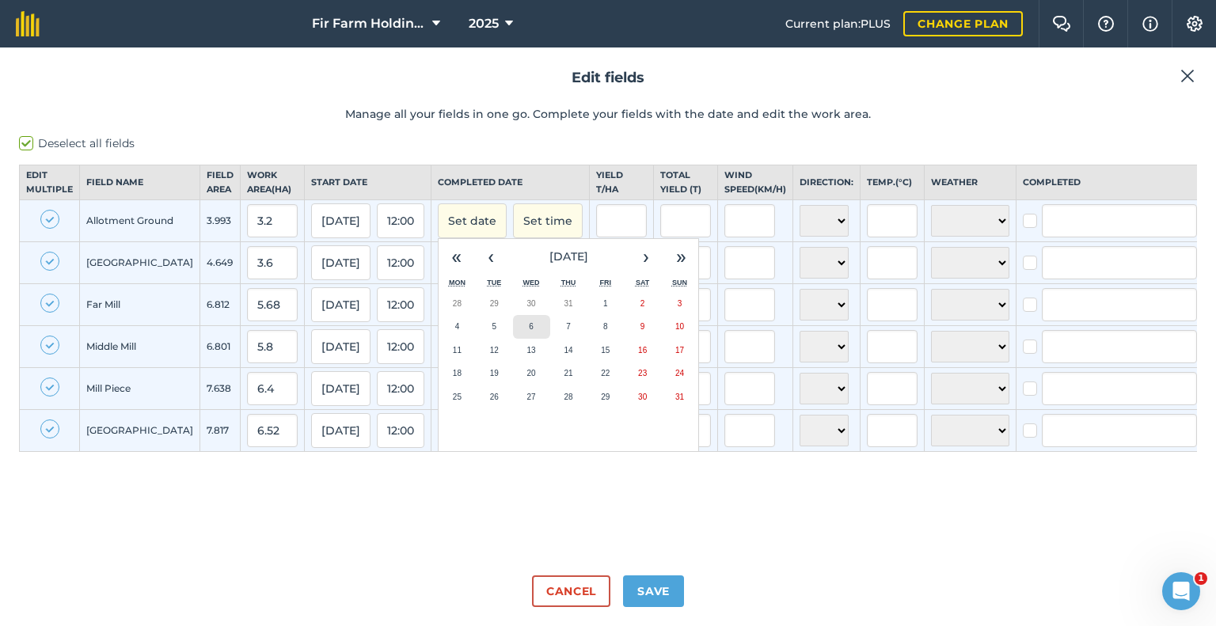
click at [513, 336] on button "6" at bounding box center [531, 327] width 37 height 24
checkbox input "true"
type input "[PERSON_NAME]"
checkbox input "true"
type input "[PERSON_NAME]"
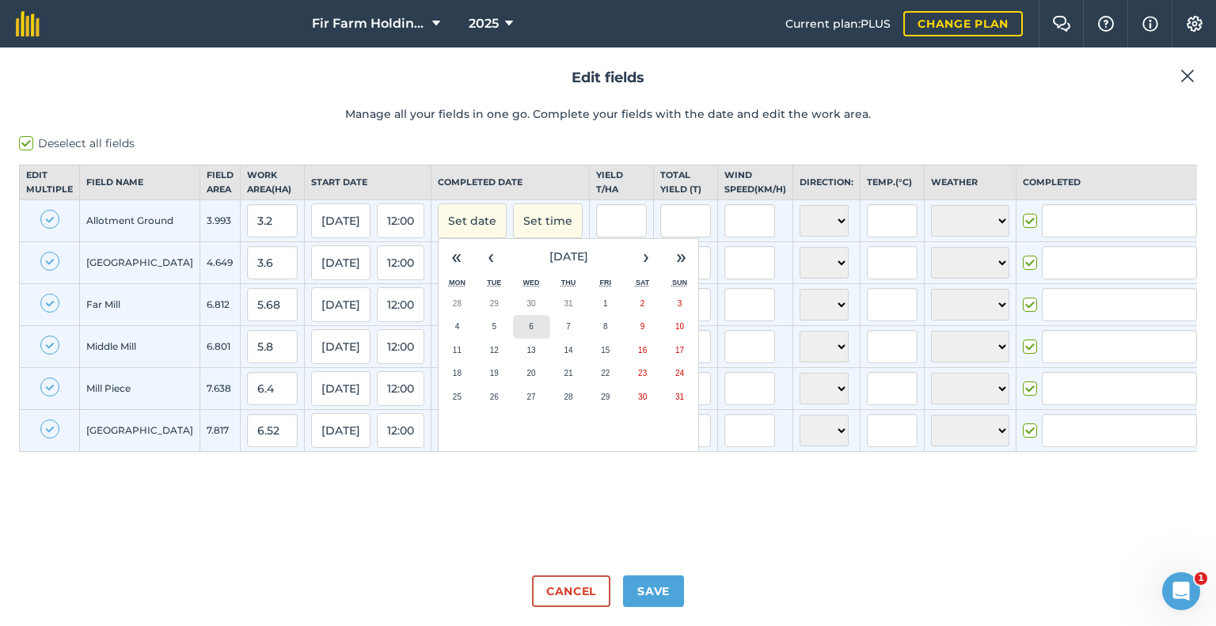
checkbox input "true"
type input "[PERSON_NAME]"
checkbox input "true"
type input "[PERSON_NAME]"
checkbox input "true"
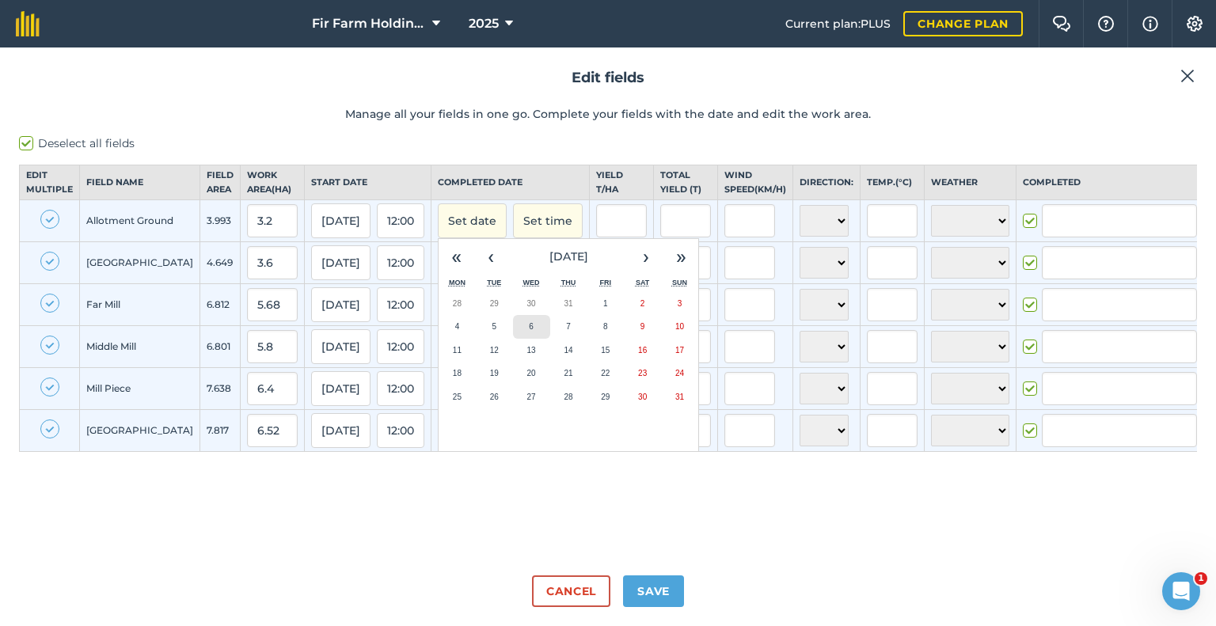
type input "[PERSON_NAME]"
checkbox input "true"
type input "[PERSON_NAME]"
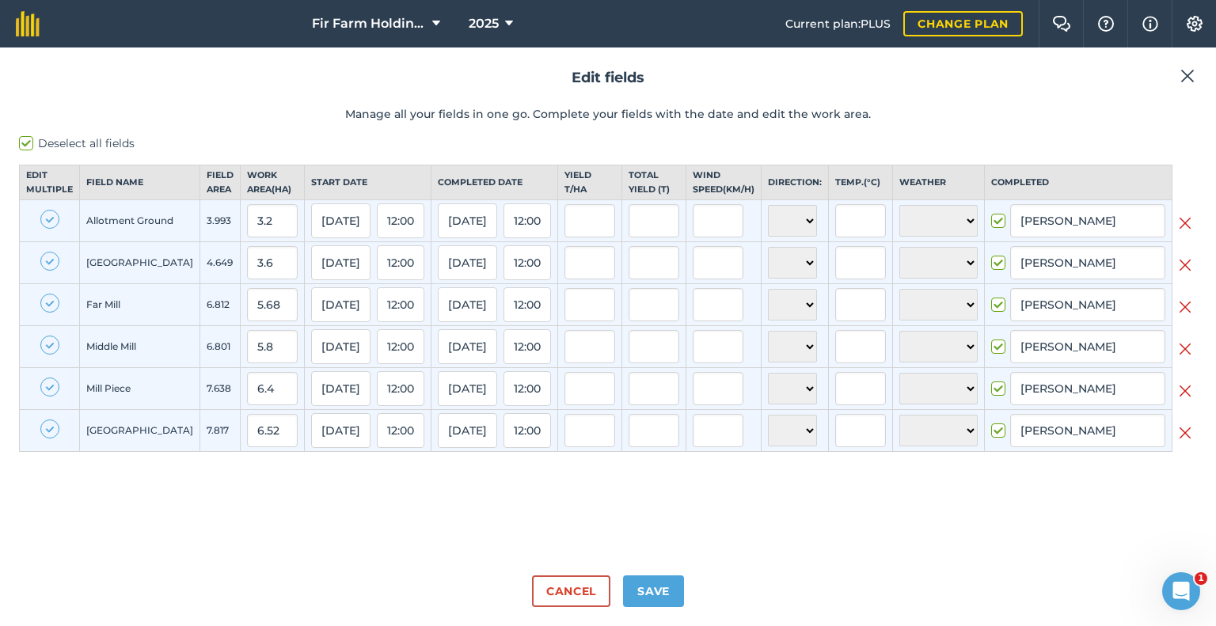
click at [26, 142] on label "Deselect all fields" at bounding box center [608, 143] width 1178 height 17
click at [26, 142] on input "Deselect all fields" at bounding box center [24, 140] width 10 height 10
checkbox input "false"
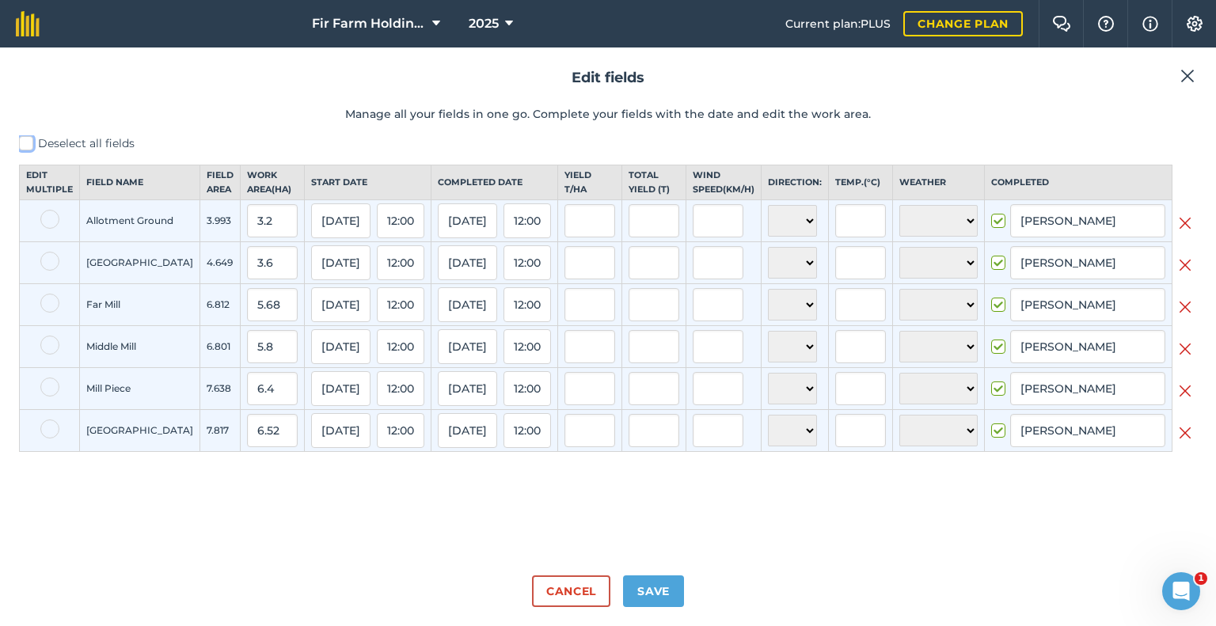
checkbox input "false"
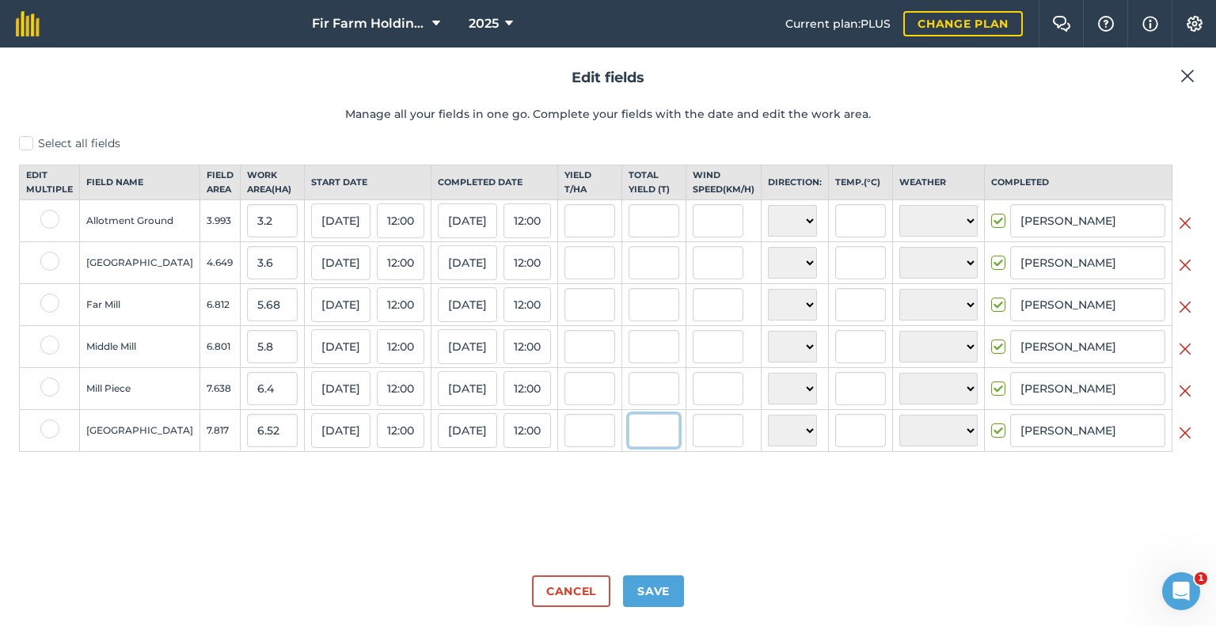
click at [638, 442] on input "text" at bounding box center [653, 430] width 51 height 33
type input "27.4"
type input "4.2024539877300615"
click at [653, 404] on input "text" at bounding box center [653, 388] width 51 height 33
type input "28.44"
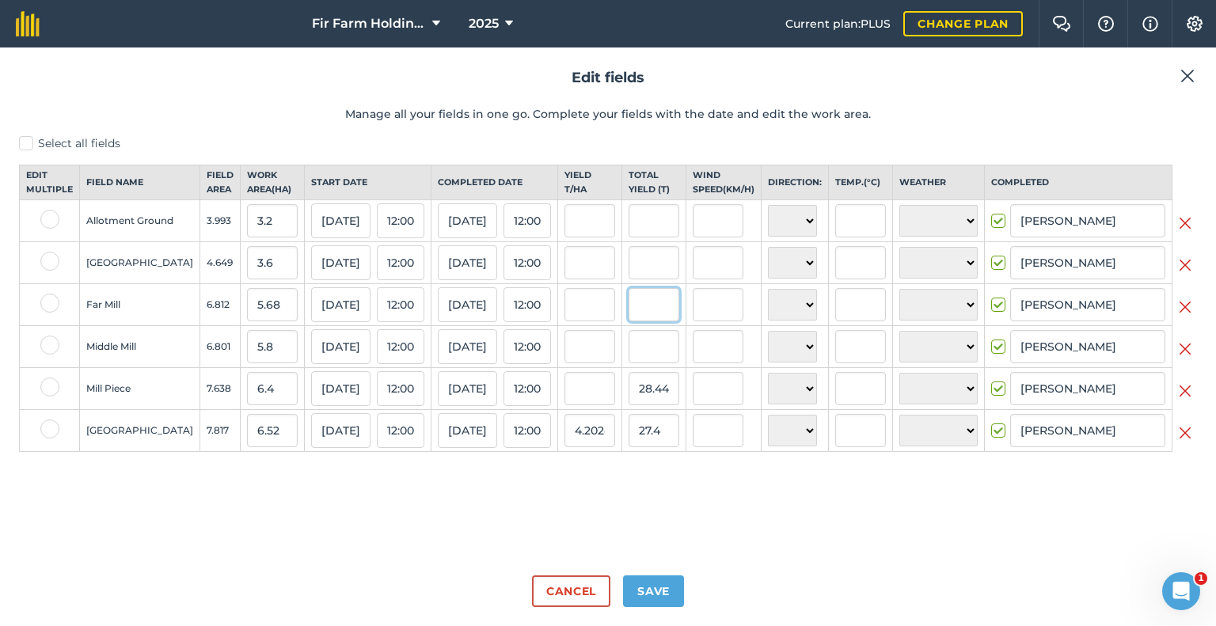
type input "4.44375"
click at [651, 321] on input "text" at bounding box center [653, 304] width 51 height 33
type input "21.9"
type input "3.8556338028169015"
click at [644, 347] on input "text" at bounding box center [653, 346] width 51 height 33
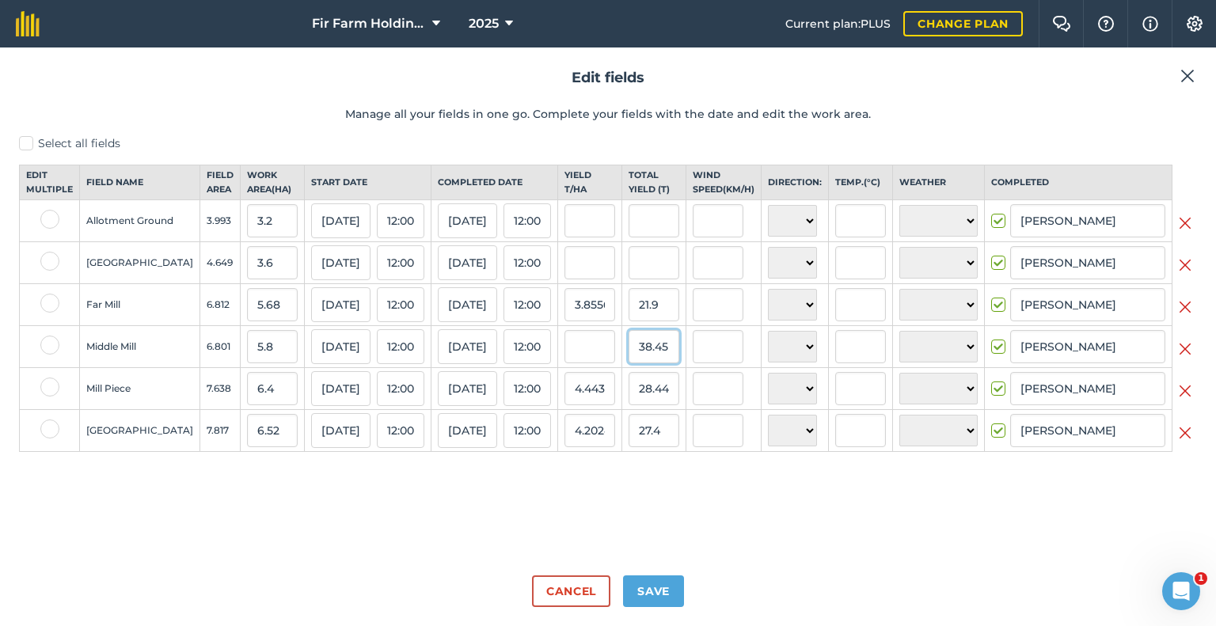
type input "38.45"
type input "6.629310344827587"
click at [659, 279] on input "text" at bounding box center [653, 262] width 51 height 33
type input "13.78"
type input "3.8277777777777775"
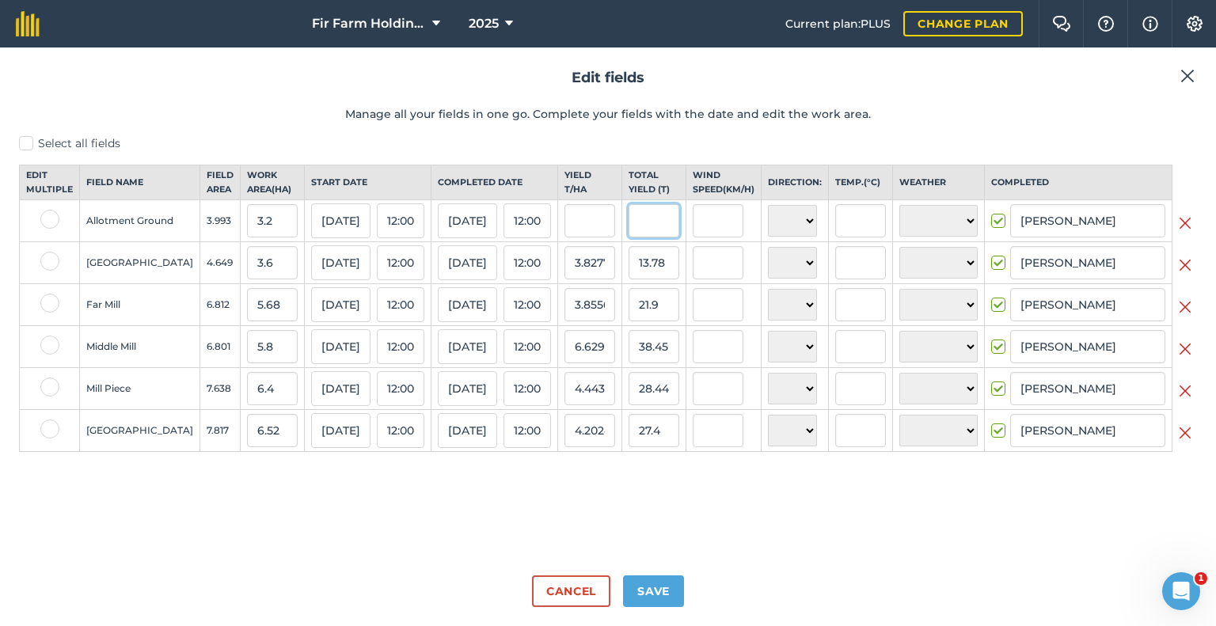
click at [666, 233] on input "text" at bounding box center [653, 220] width 51 height 33
type input "13.1"
click at [665, 279] on input "13.78" at bounding box center [653, 262] width 51 height 33
type input "4.09375"
click at [672, 400] on input "28.44" at bounding box center [653, 388] width 51 height 33
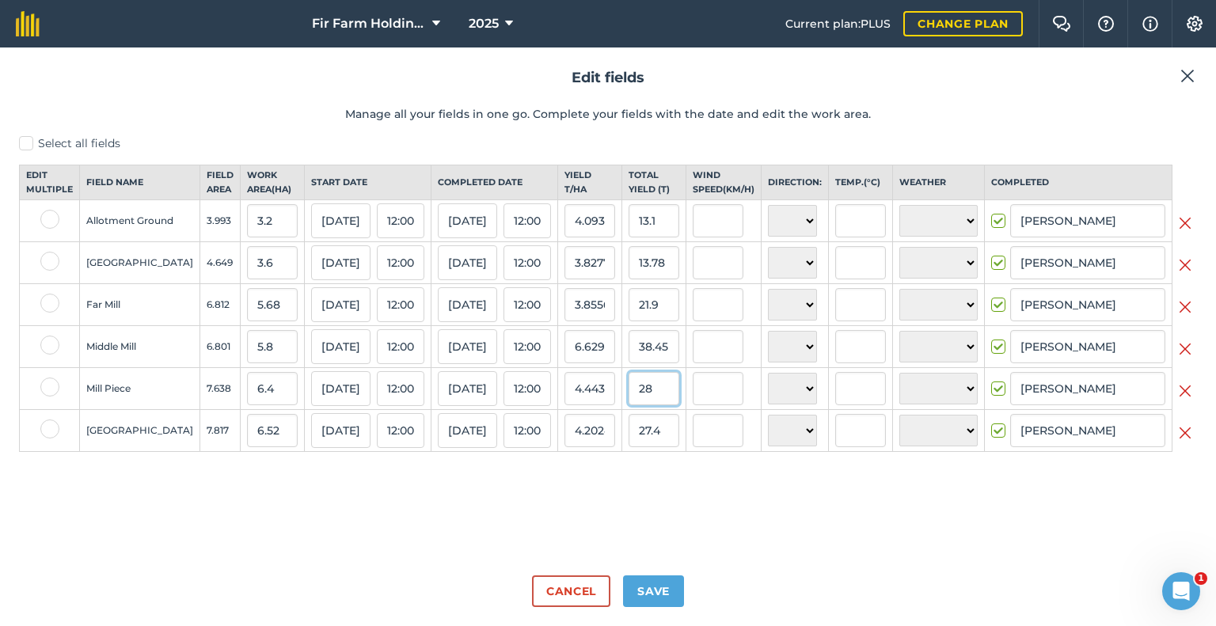
type input "2"
type input "38.45"
type input "6.0078125"
click at [670, 356] on input "38.45" at bounding box center [653, 346] width 51 height 33
type input "3"
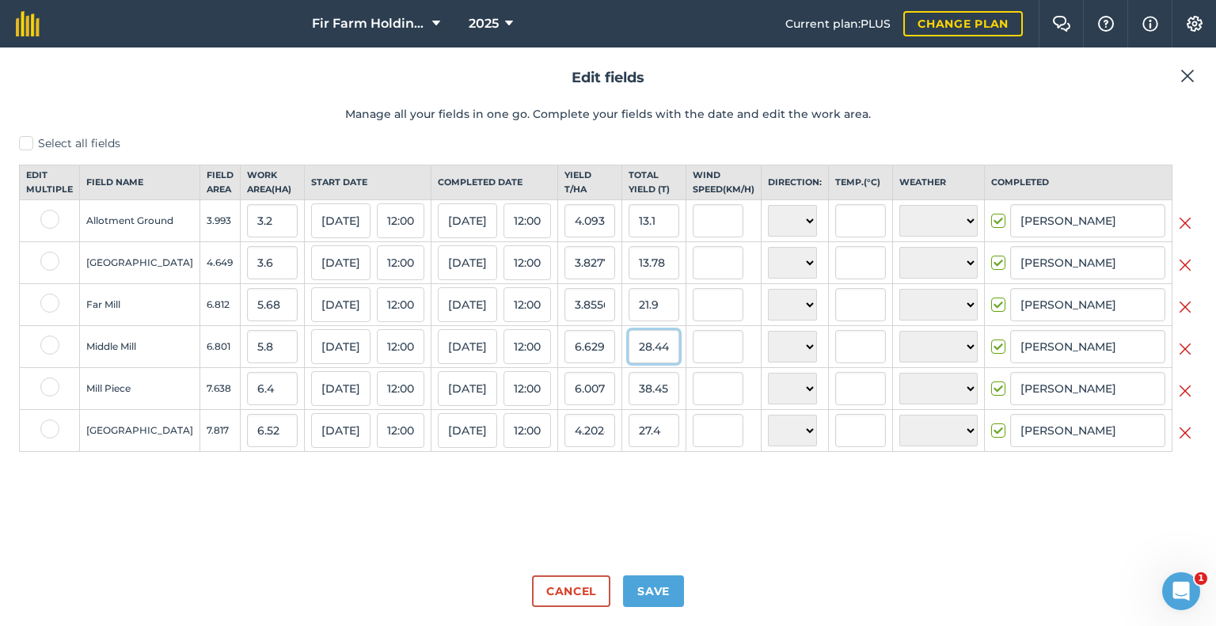
type input "28.44"
type input "4.903448275862069"
click at [672, 397] on input "38.45" at bounding box center [653, 388] width 51 height 33
click at [668, 598] on button "Save" at bounding box center [653, 591] width 61 height 32
checkbox input "true"
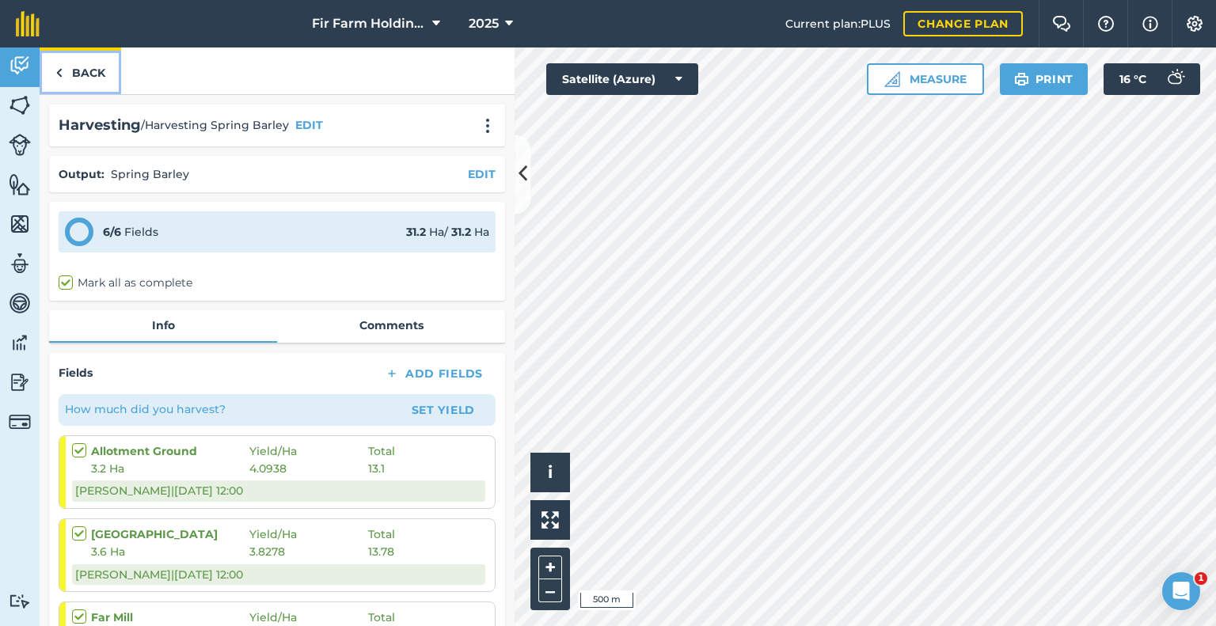
click at [95, 75] on link "Back" at bounding box center [81, 70] width 82 height 47
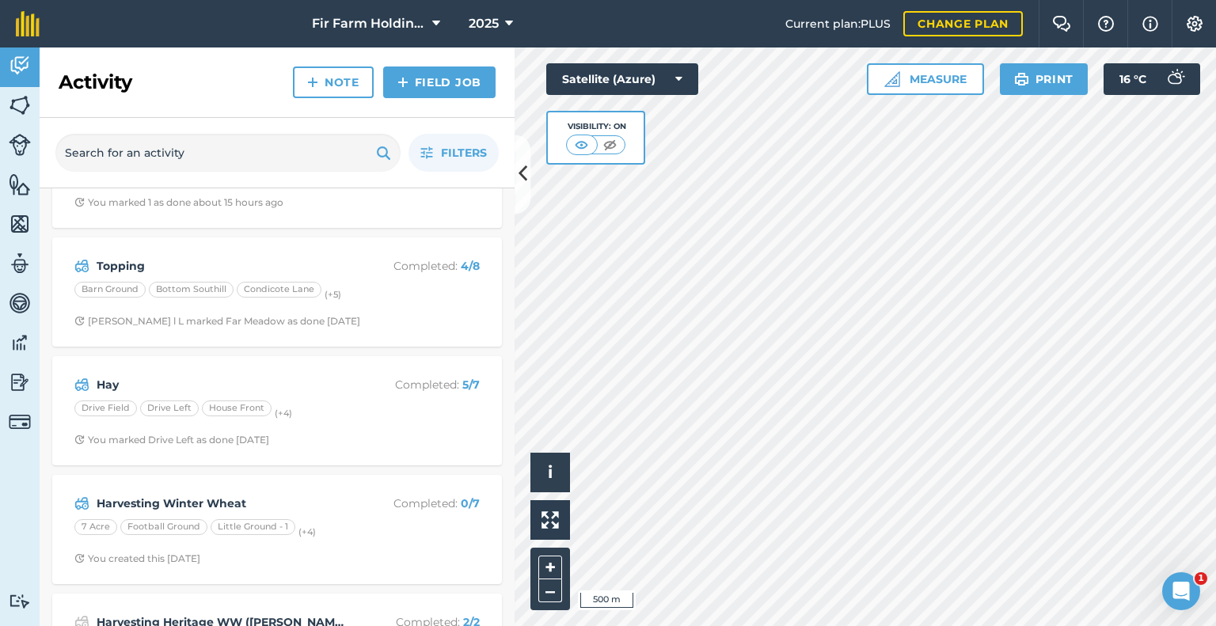
scroll to position [396, 0]
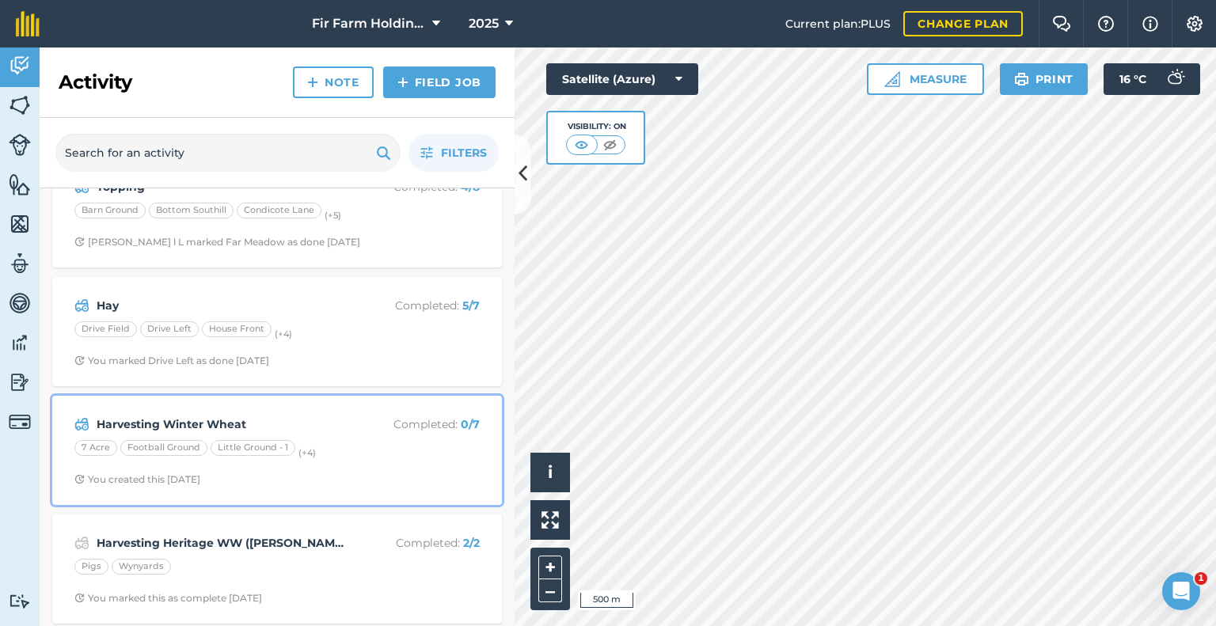
click at [354, 431] on p "Completed : 0 / 7" at bounding box center [417, 424] width 126 height 17
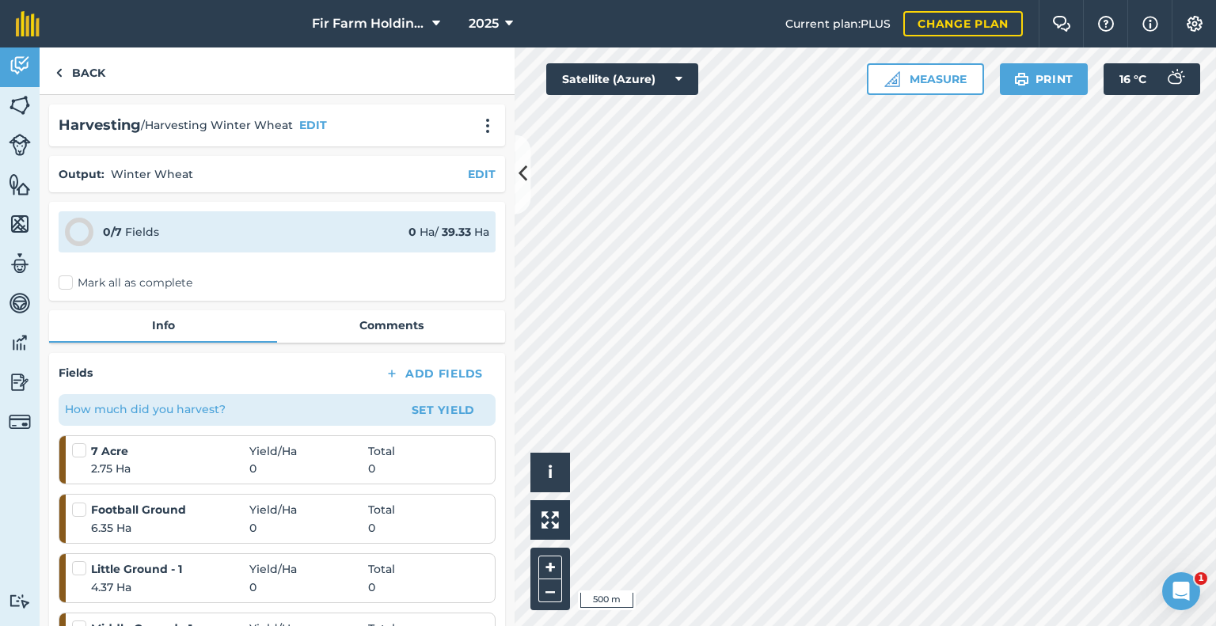
click at [78, 442] on label at bounding box center [81, 442] width 19 height 0
click at [78, 445] on input "checkbox" at bounding box center [77, 447] width 10 height 10
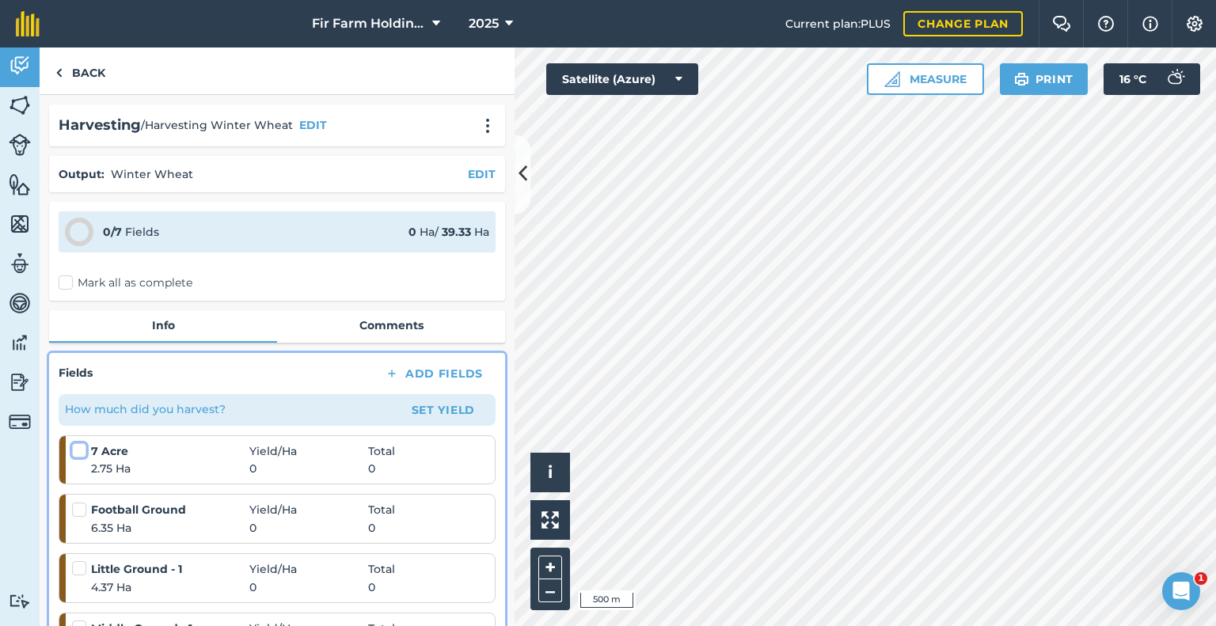
checkbox input "false"
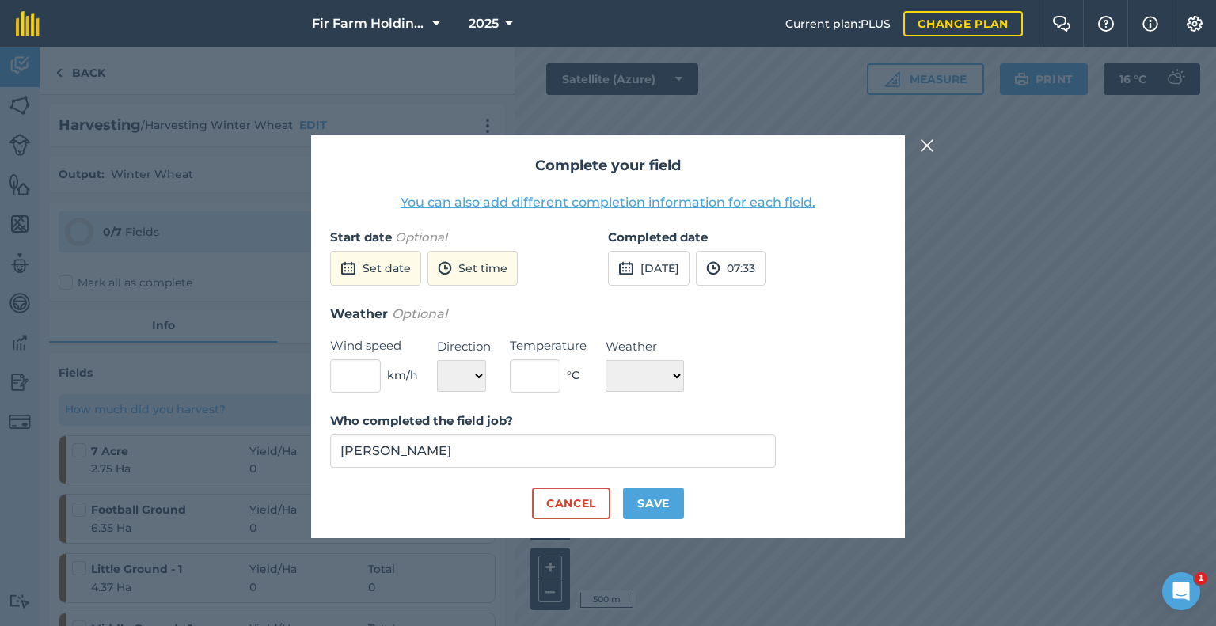
click at [551, 203] on button "You can also add different completion information for each field." at bounding box center [608, 202] width 415 height 19
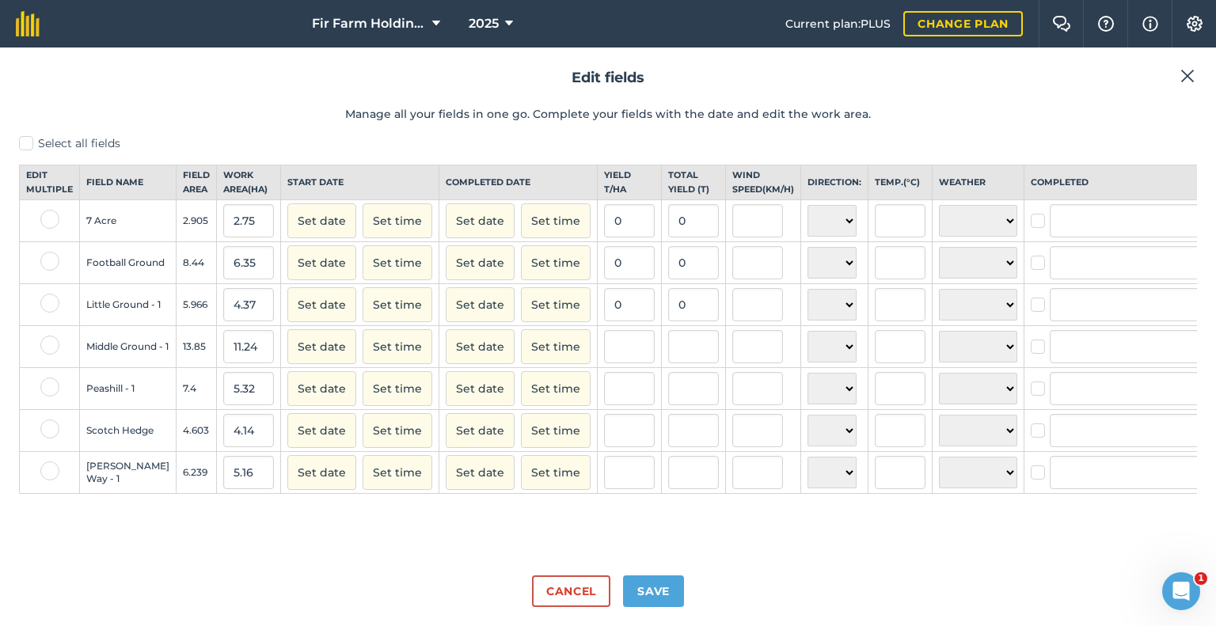
click at [21, 139] on label "Select all fields" at bounding box center [608, 143] width 1178 height 17
click at [21, 139] on input "Select all fields" at bounding box center [24, 140] width 10 height 10
checkbox input "true"
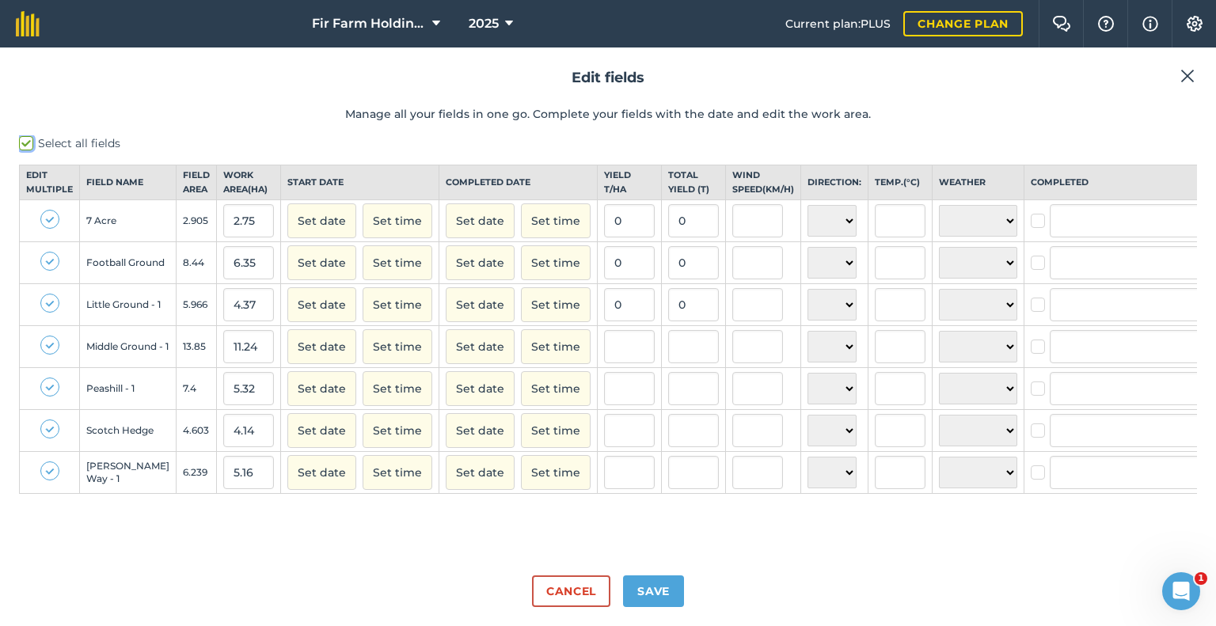
checkbox input "true"
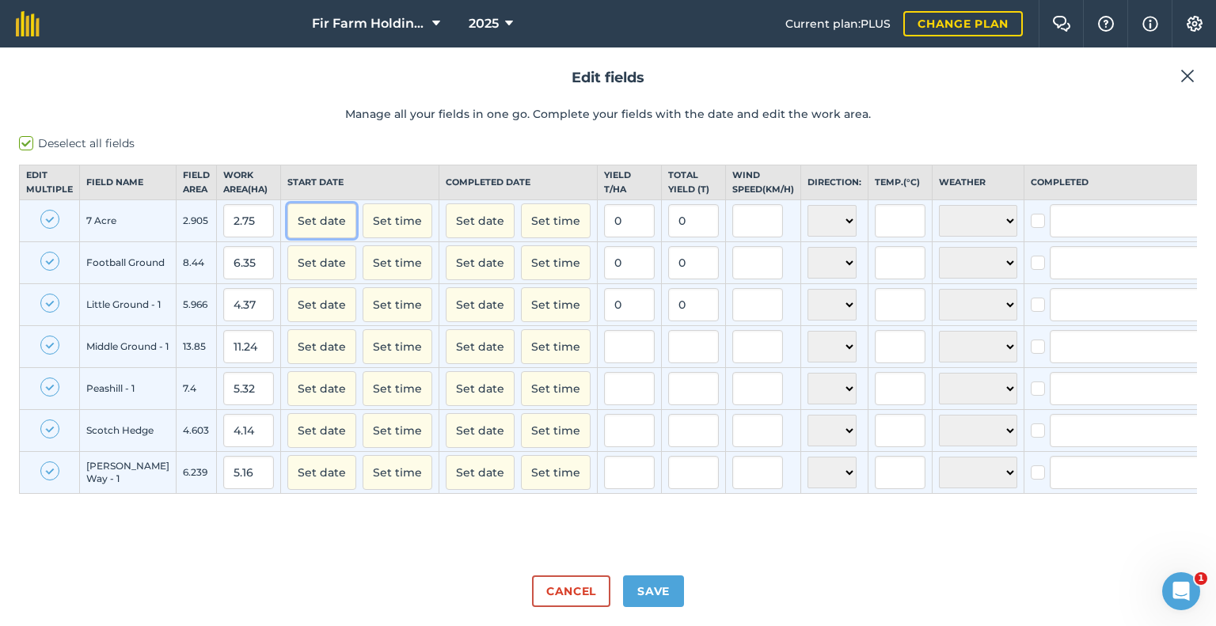
click at [287, 238] on button "Set date" at bounding box center [321, 220] width 69 height 35
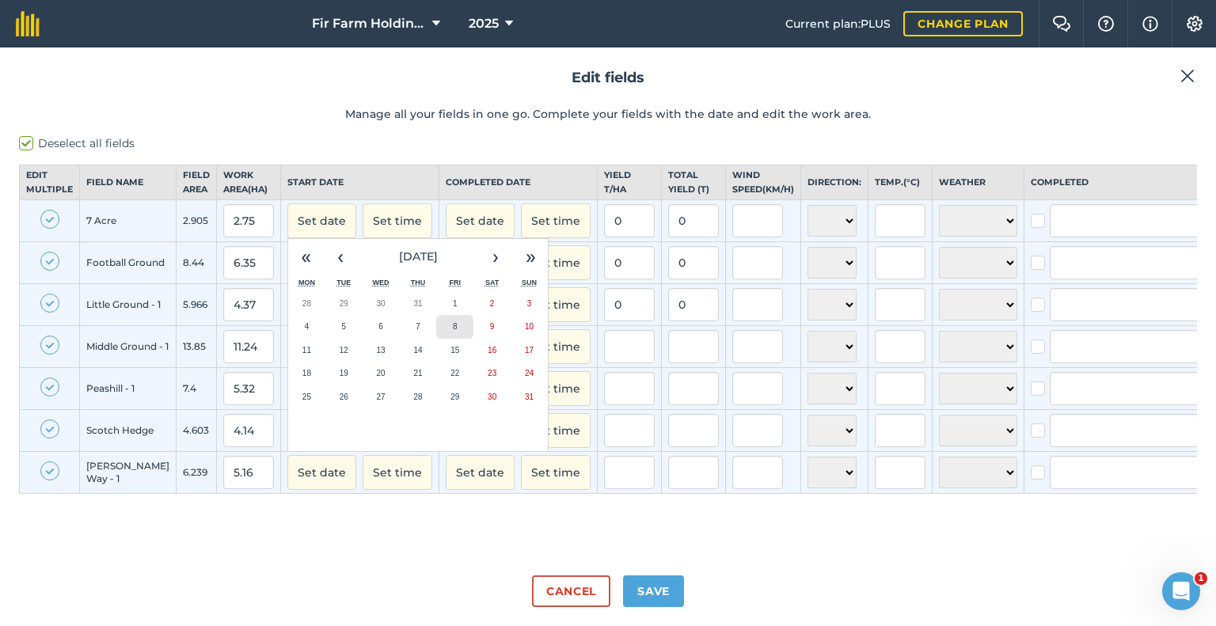
click at [436, 336] on button "8" at bounding box center [454, 327] width 37 height 24
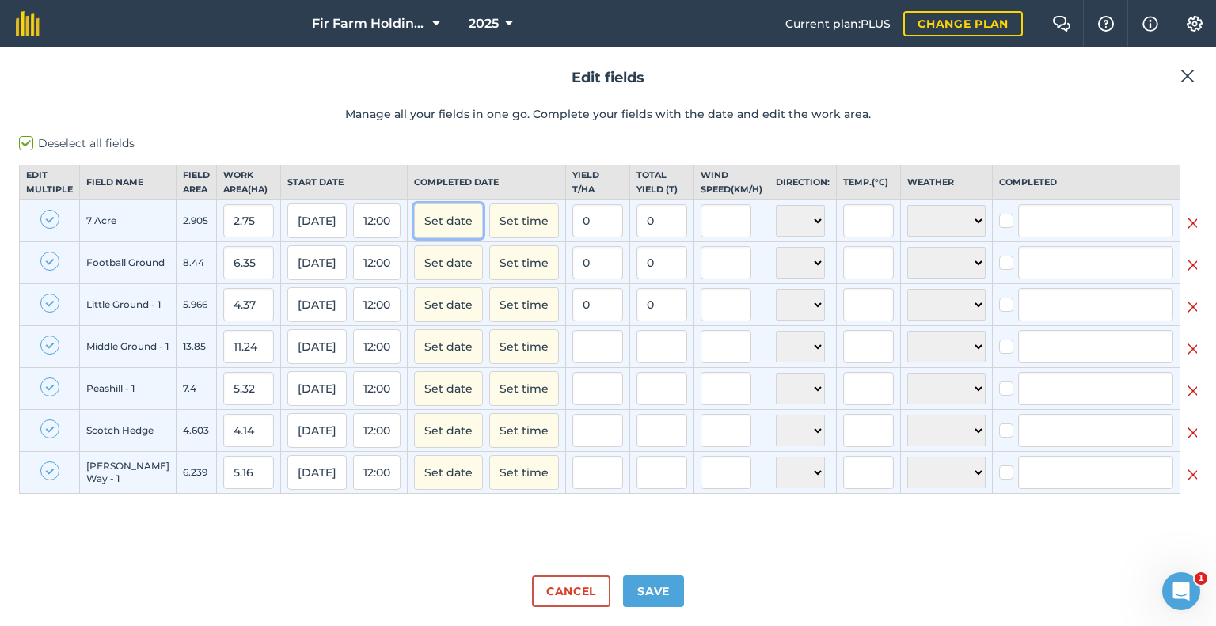
click at [442, 231] on button "Set date" at bounding box center [448, 220] width 69 height 35
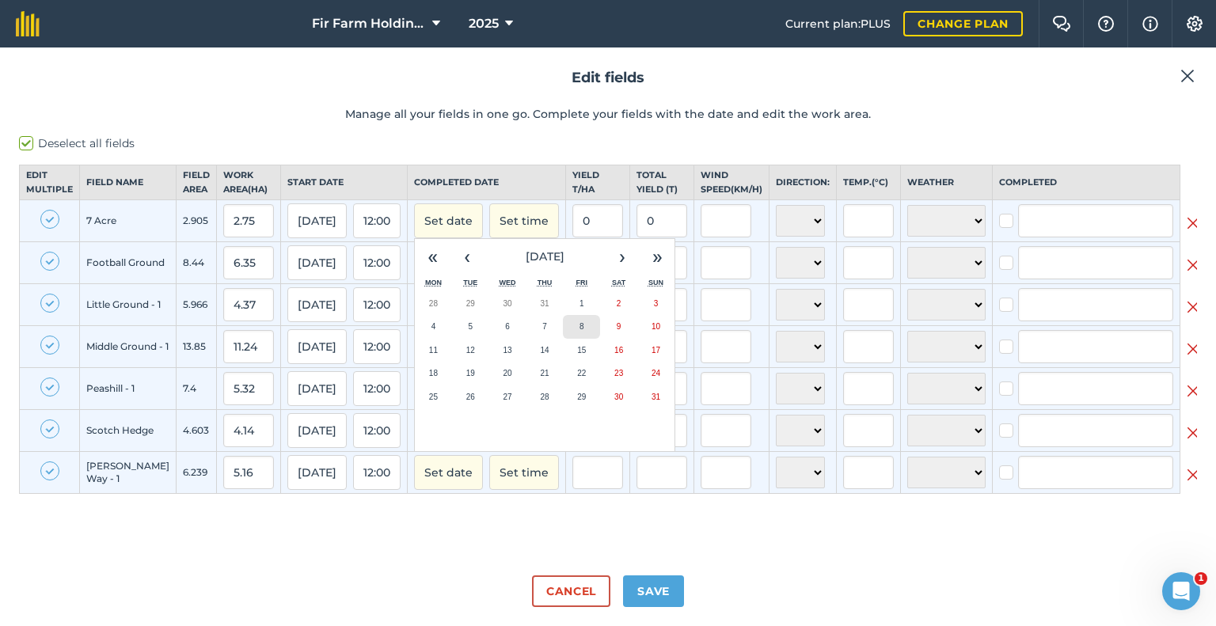
click at [579, 331] on abbr "8" at bounding box center [581, 326] width 5 height 9
checkbox input "true"
type input "[PERSON_NAME]"
checkbox input "true"
type input "[PERSON_NAME]"
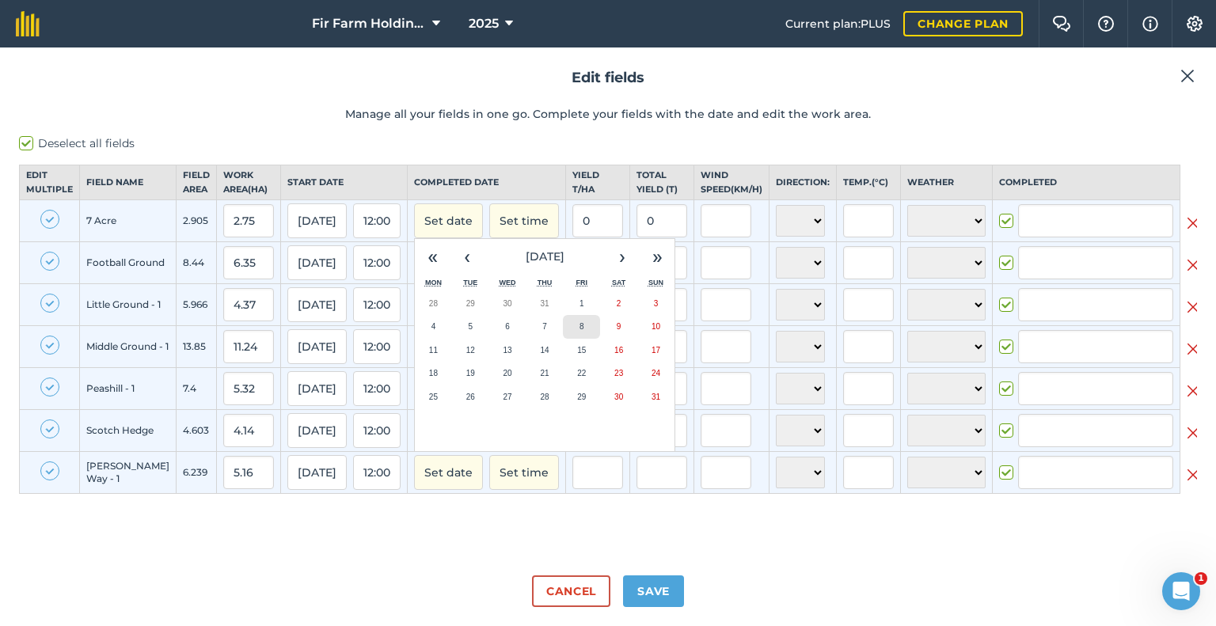
checkbox input "true"
type input "[PERSON_NAME]"
checkbox input "true"
type input "[PERSON_NAME]"
checkbox input "true"
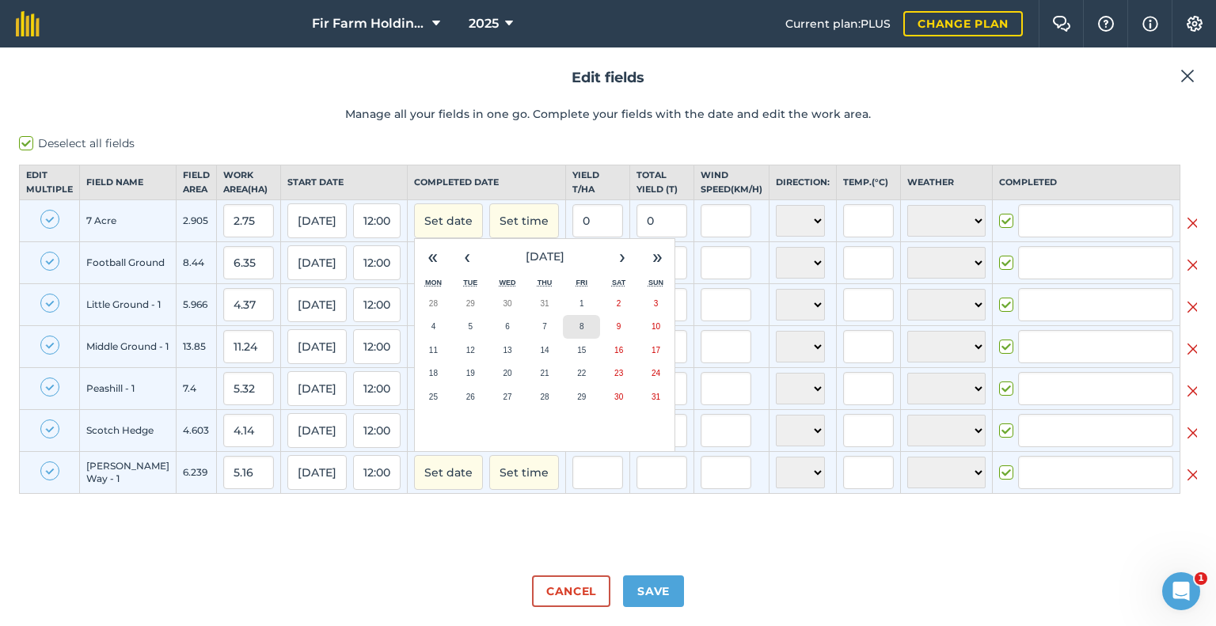
type input "[PERSON_NAME]"
checkbox input "true"
type input "[PERSON_NAME]"
checkbox input "true"
type input "[PERSON_NAME]"
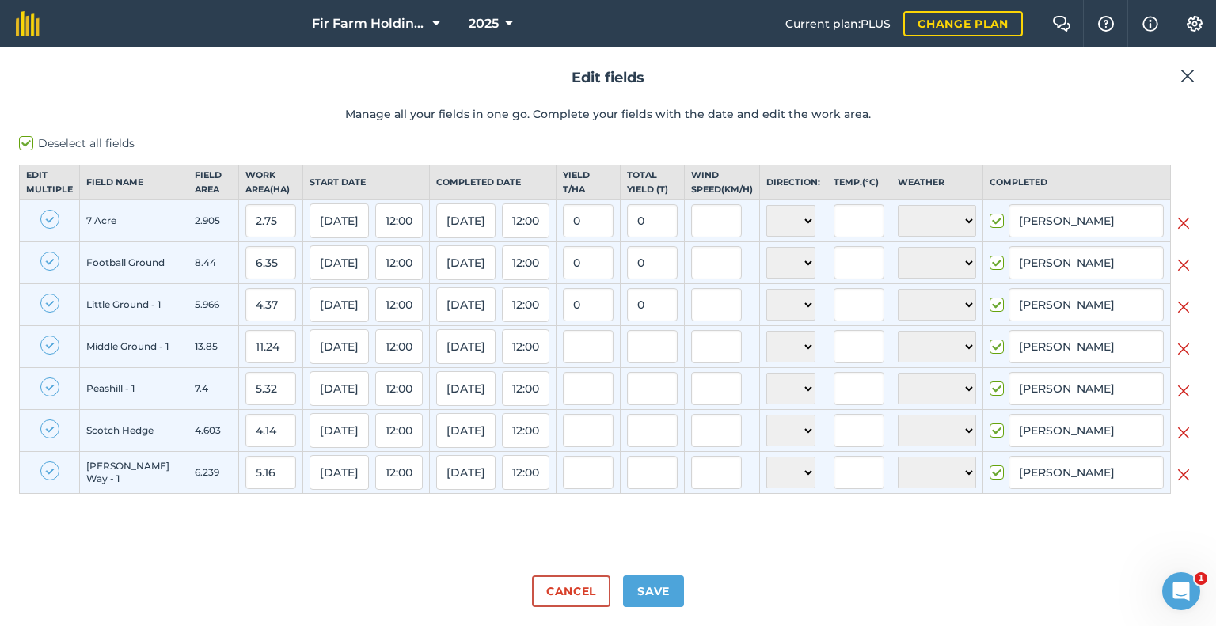
click at [27, 137] on label "Deselect all fields" at bounding box center [608, 143] width 1178 height 17
click at [27, 137] on input "Deselect all fields" at bounding box center [24, 140] width 10 height 10
checkbox input "false"
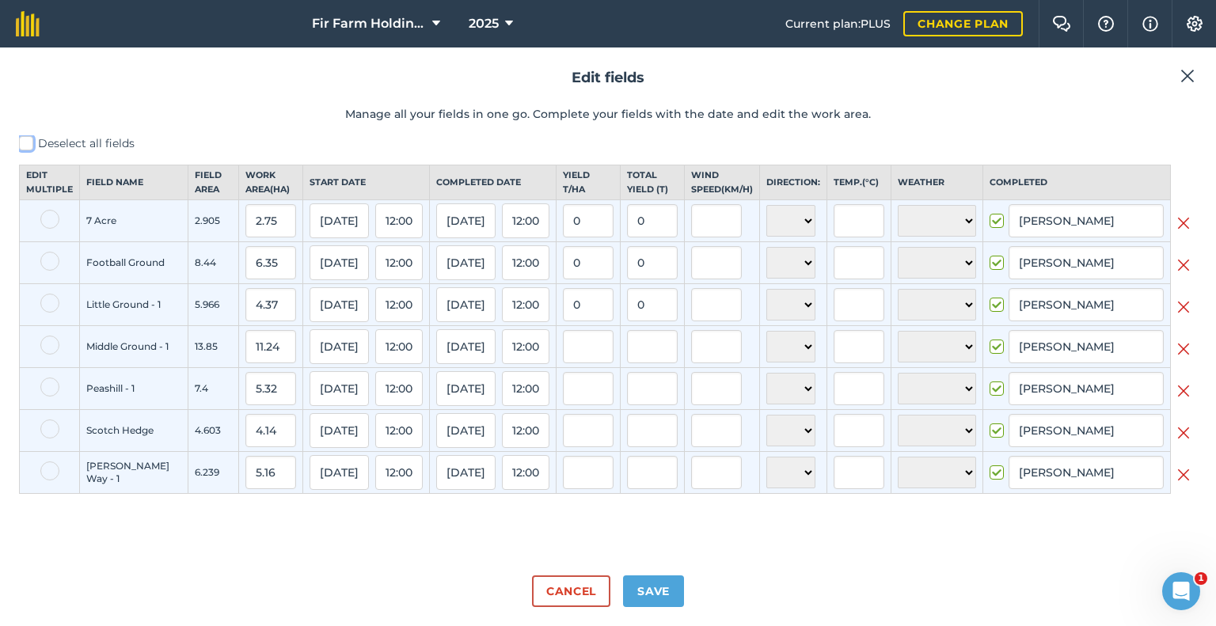
checkbox input "false"
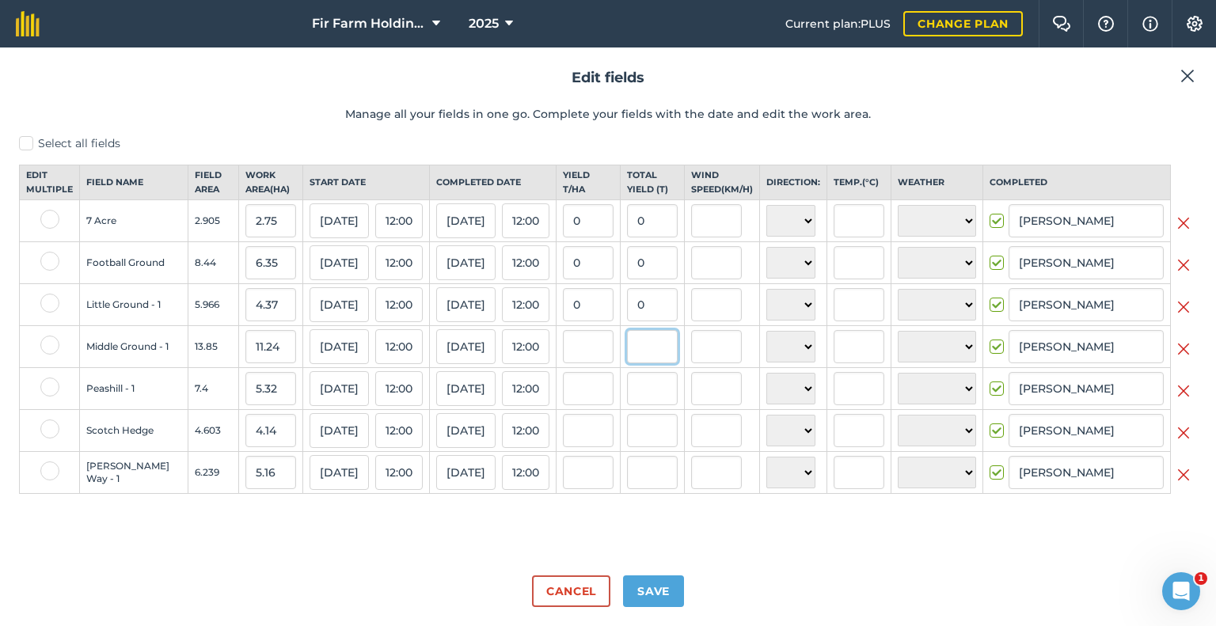
click at [660, 363] on input "text" at bounding box center [652, 346] width 51 height 33
type input "29.12"
type input "2.590747330960854"
click at [651, 484] on input "text" at bounding box center [652, 472] width 51 height 33
type input "13.73"
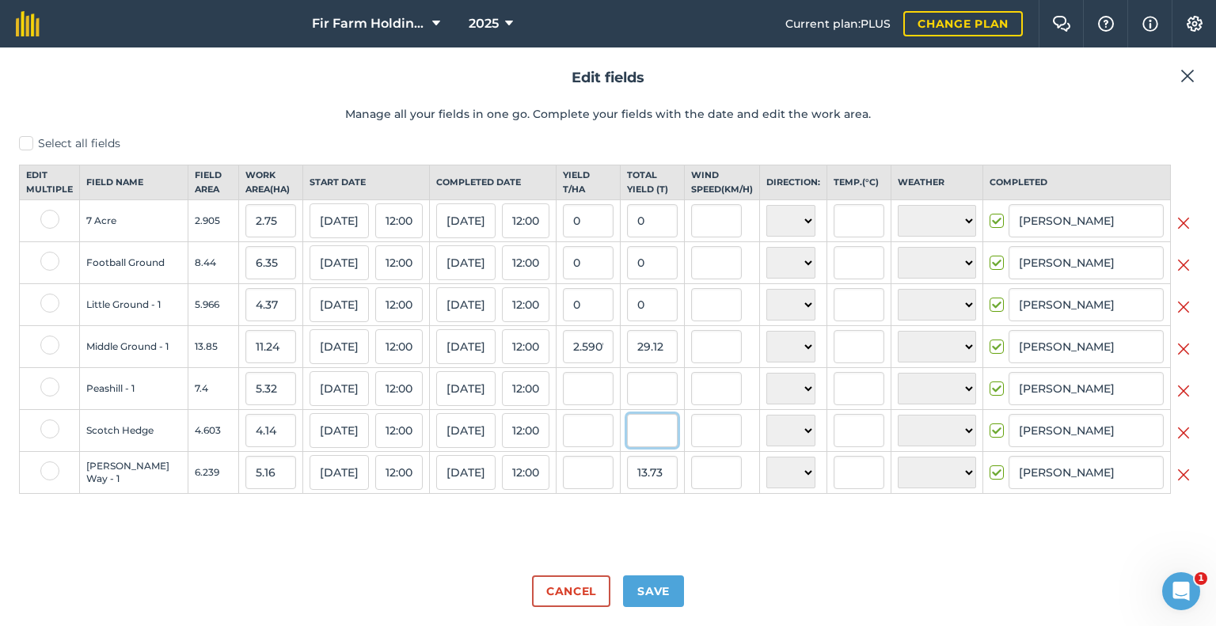
type input "2.6608527131782944"
click at [659, 446] on input "text" at bounding box center [652, 430] width 51 height 33
type input "14.96"
type input "3.6135265700483097"
click at [656, 279] on input "0" at bounding box center [652, 262] width 51 height 33
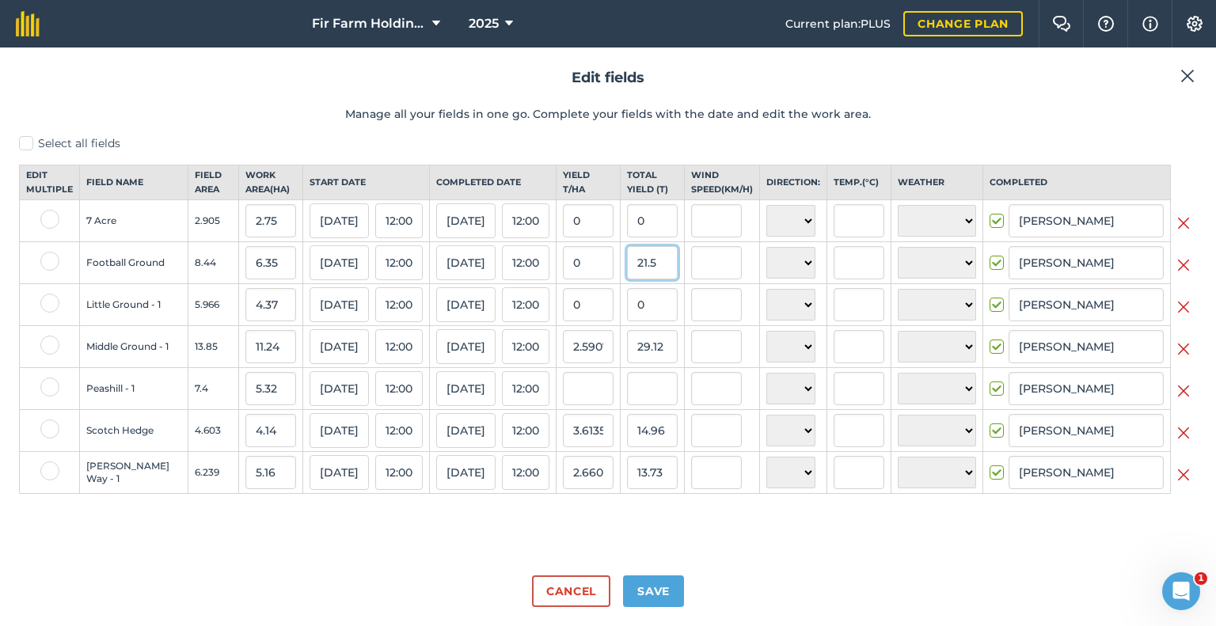
type input "21.5"
type input "3.3858267716535435"
click at [659, 237] on input "0" at bounding box center [652, 220] width 51 height 33
type input "6.94"
type input "2.523636363636364"
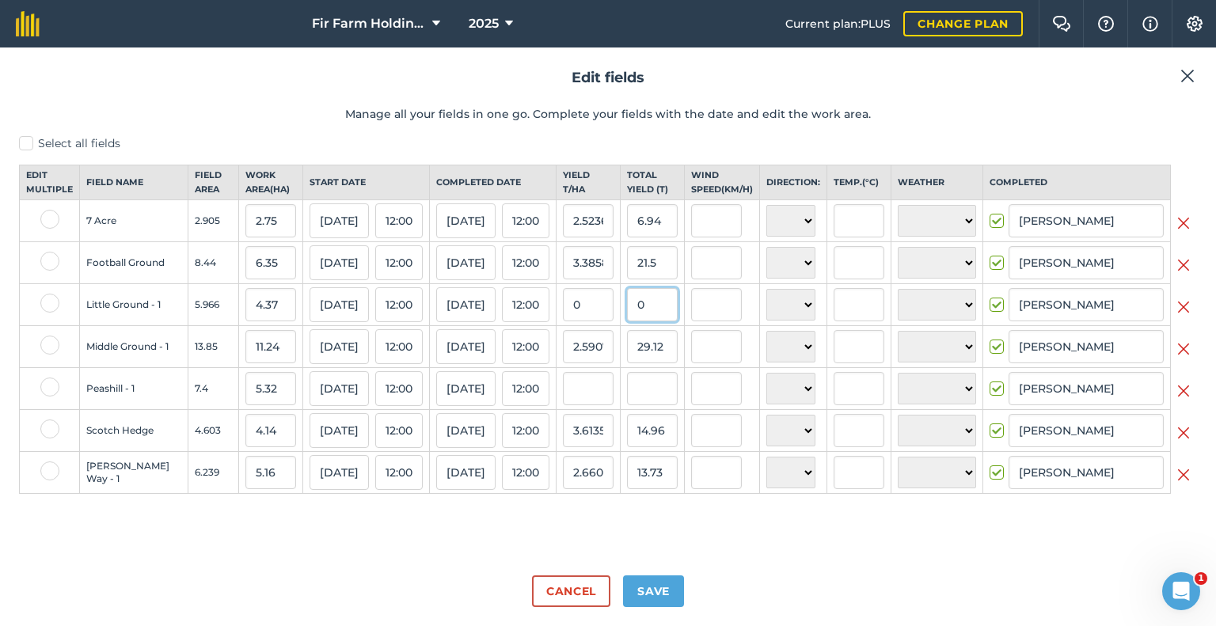
click at [650, 319] on input "0" at bounding box center [652, 304] width 51 height 33
type input "12.54"
type input "2.869565217391304"
click at [659, 398] on input "text" at bounding box center [652, 388] width 51 height 33
type input "15.39"
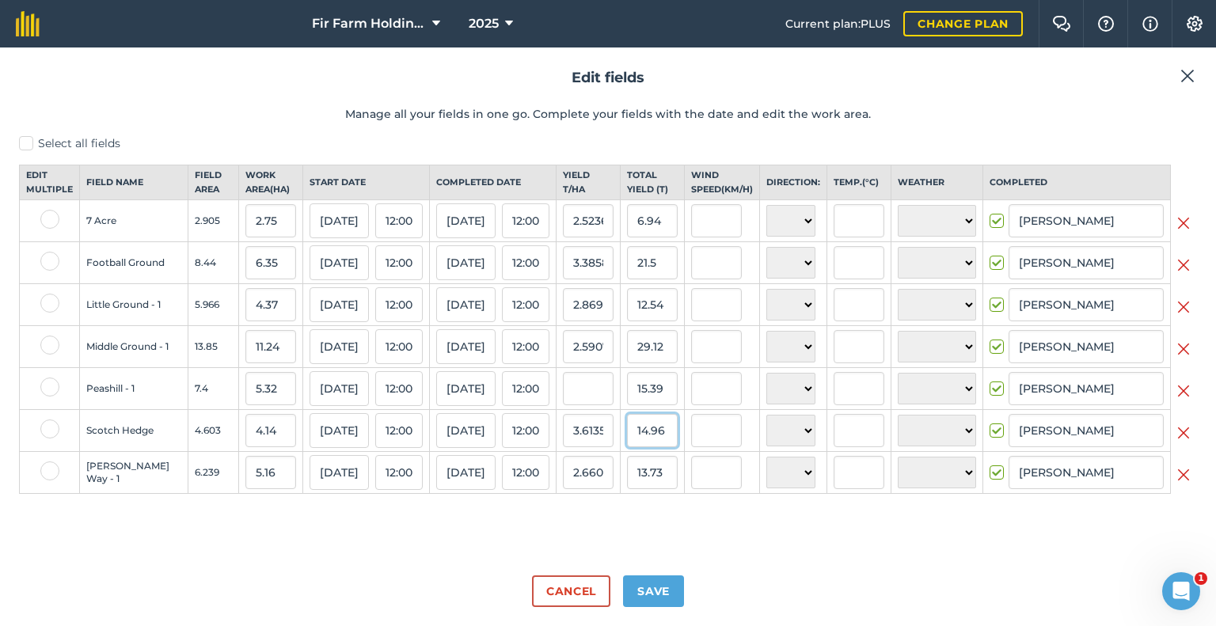
type input "2.892857142857143"
click at [662, 442] on input "14.96" at bounding box center [652, 430] width 51 height 33
click at [668, 597] on button "Save" at bounding box center [653, 591] width 61 height 32
checkbox input "true"
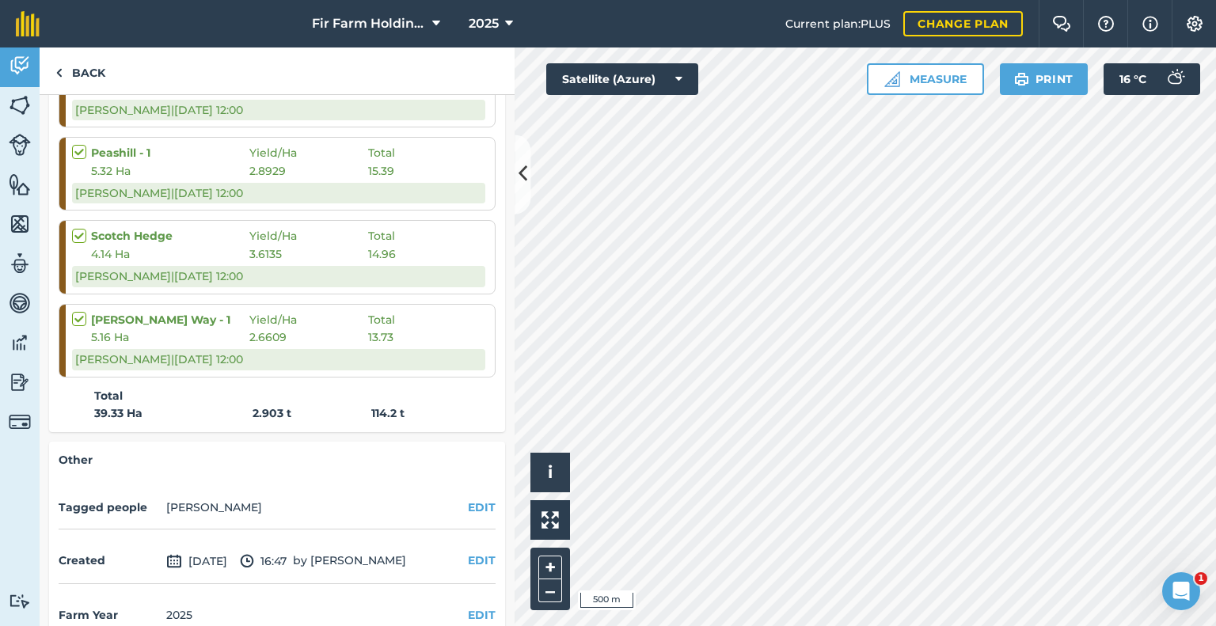
scroll to position [633, 0]
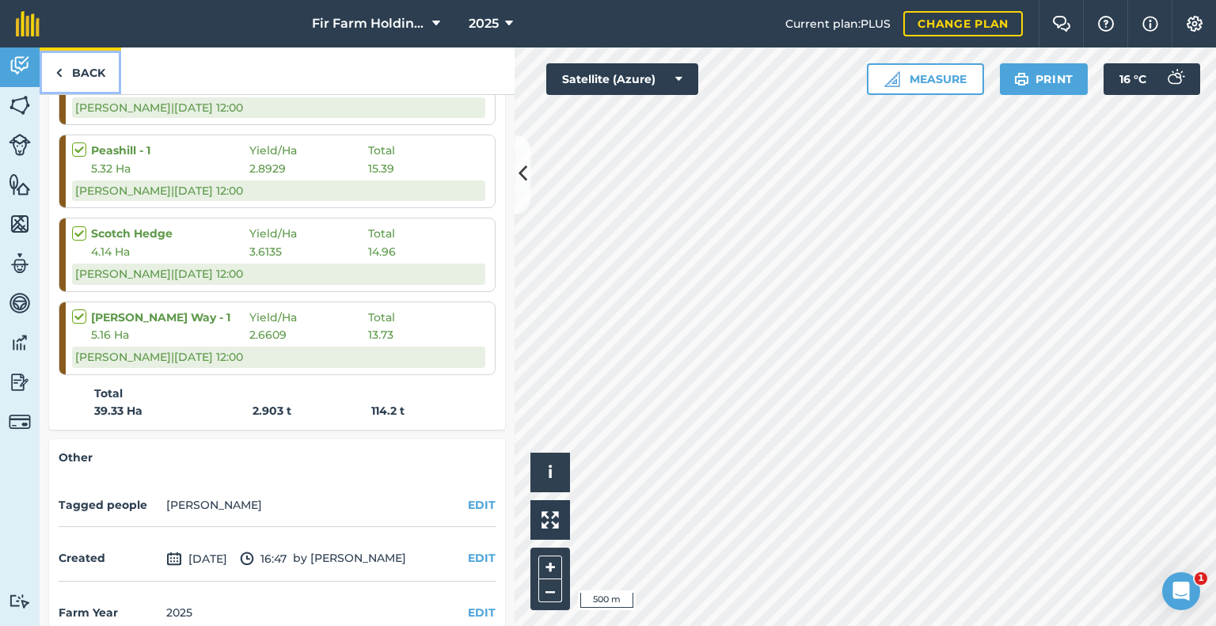
click at [79, 73] on link "Back" at bounding box center [81, 70] width 82 height 47
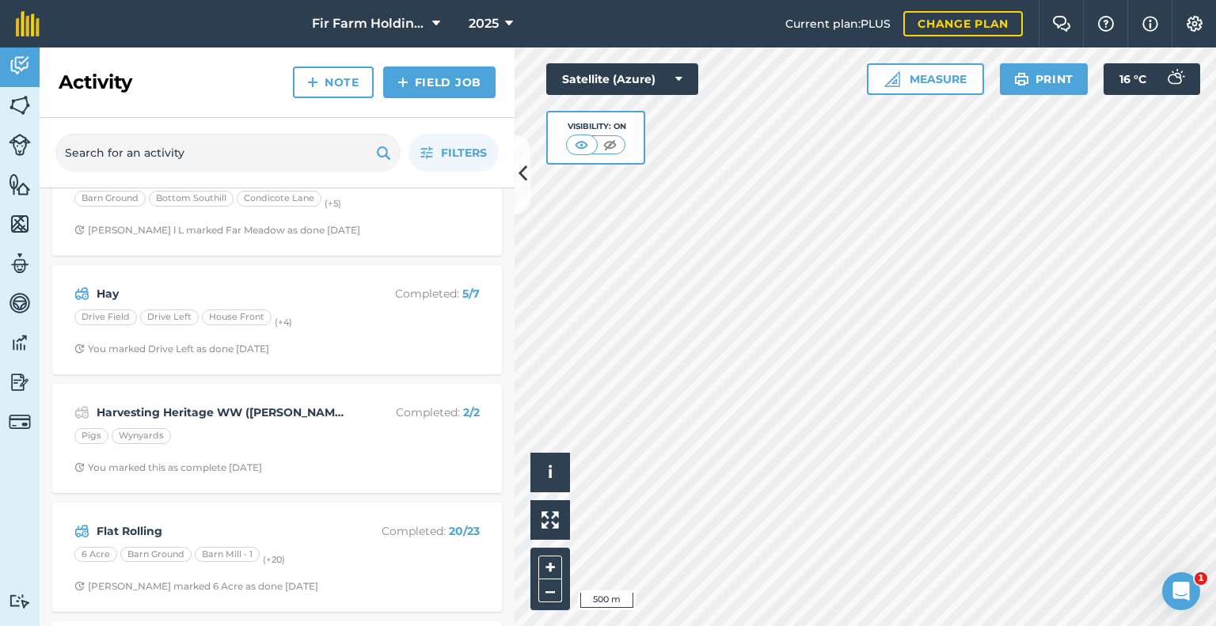
scroll to position [554, 0]
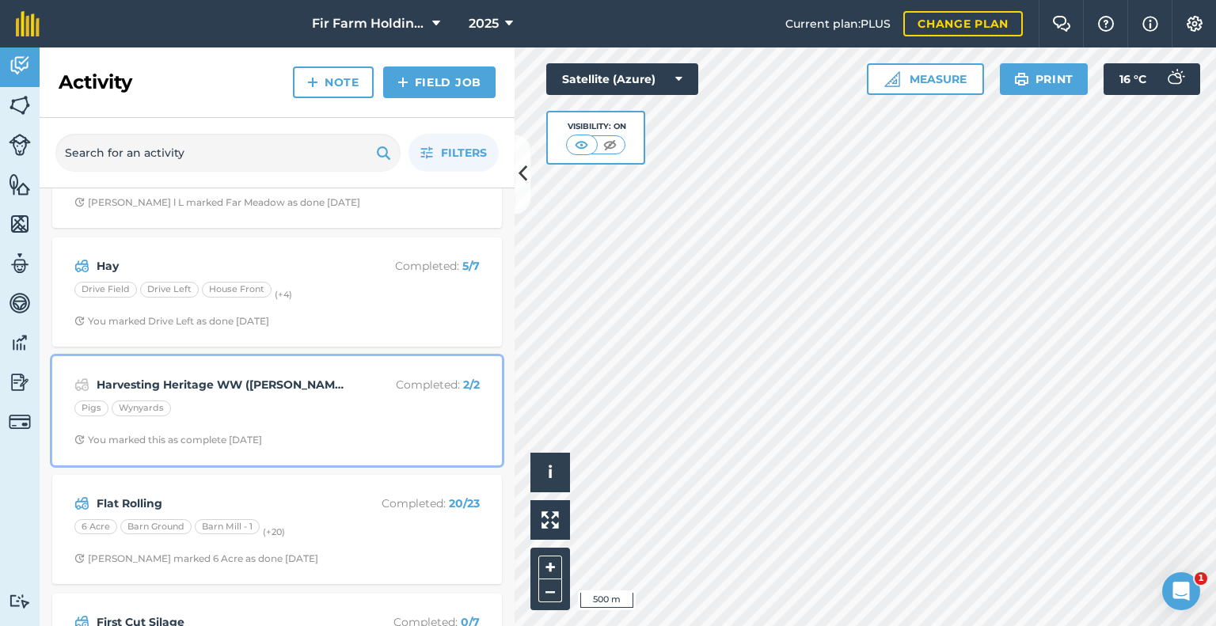
click at [282, 392] on div "Harvesting Heritage WW ([PERSON_NAME]) Completed : 2 / 2 Pigs Wynyards You mark…" at bounding box center [277, 411] width 431 height 90
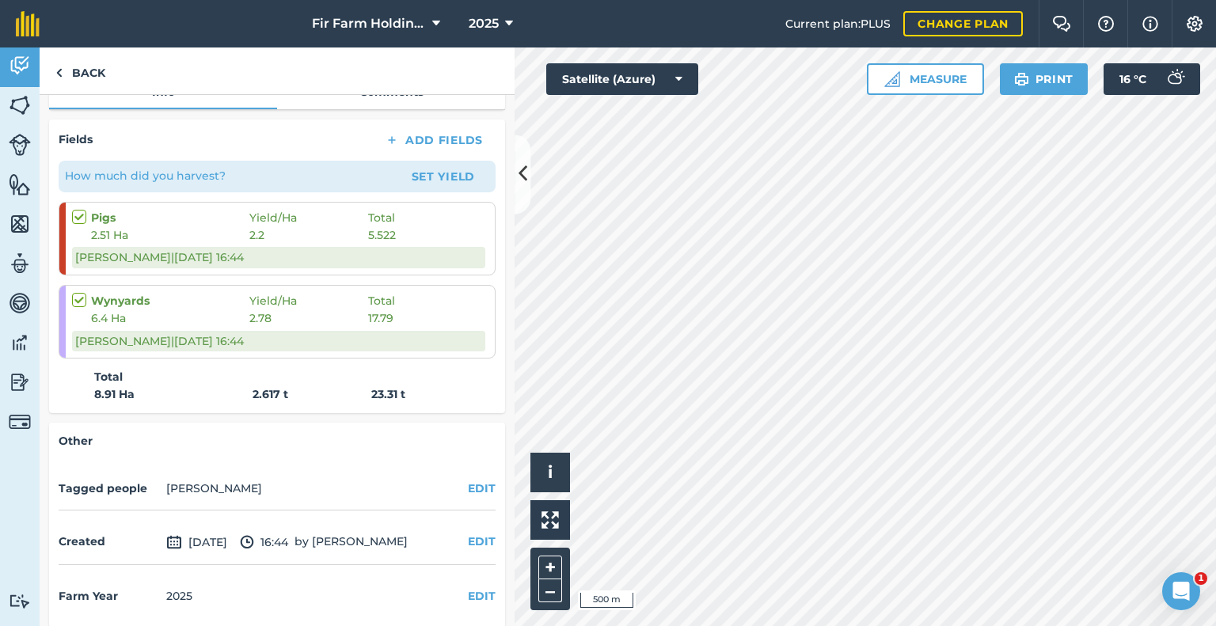
scroll to position [237, 0]
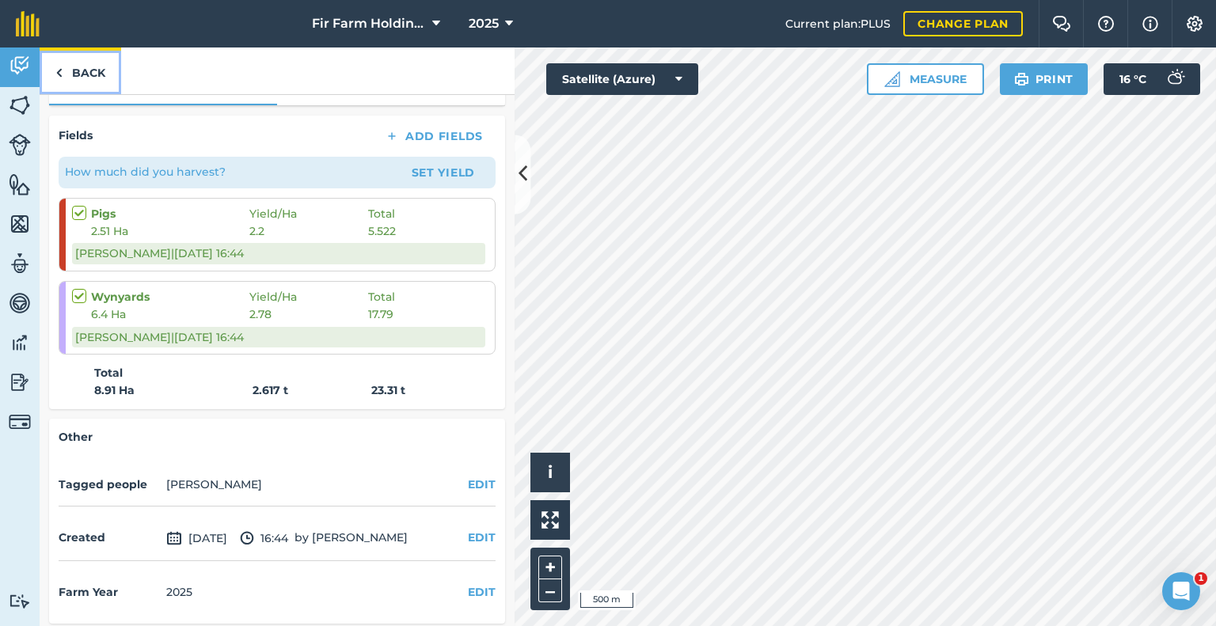
click at [91, 74] on link "Back" at bounding box center [81, 70] width 82 height 47
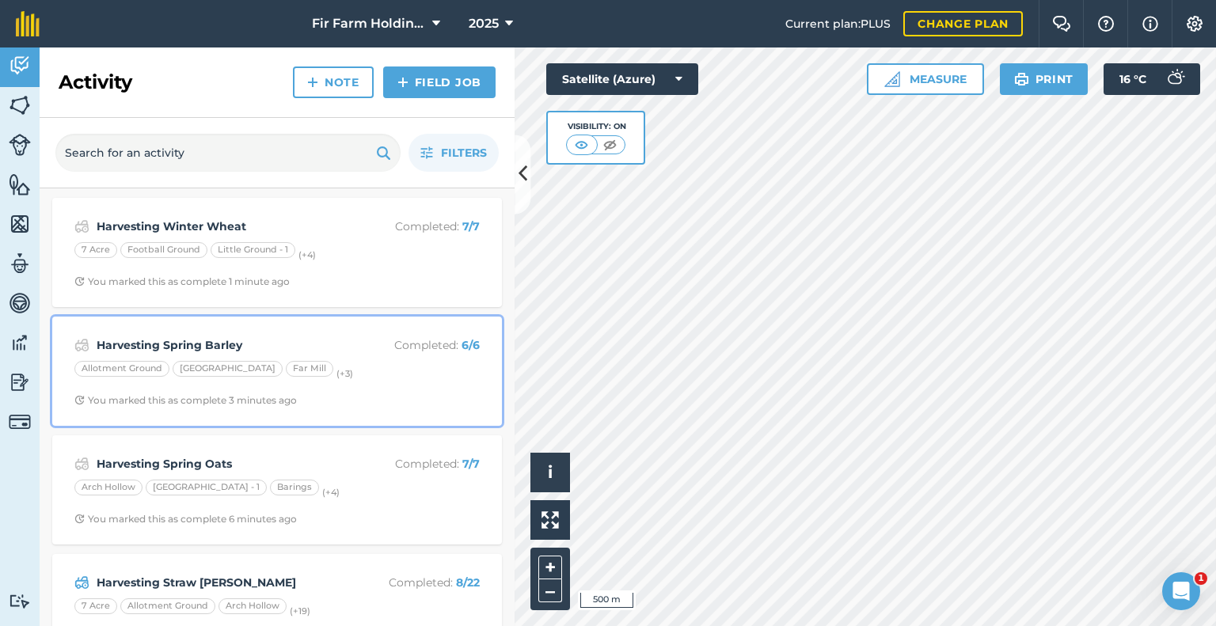
click at [230, 344] on strong "Harvesting Spring Barley" at bounding box center [222, 344] width 251 height 17
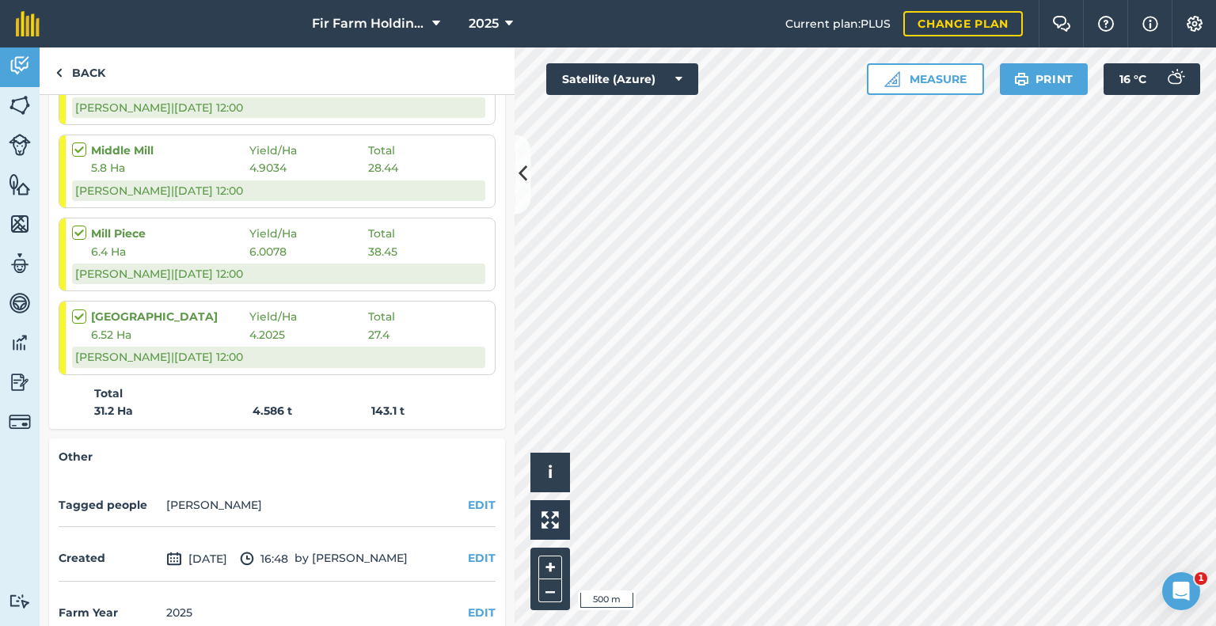
scroll to position [554, 0]
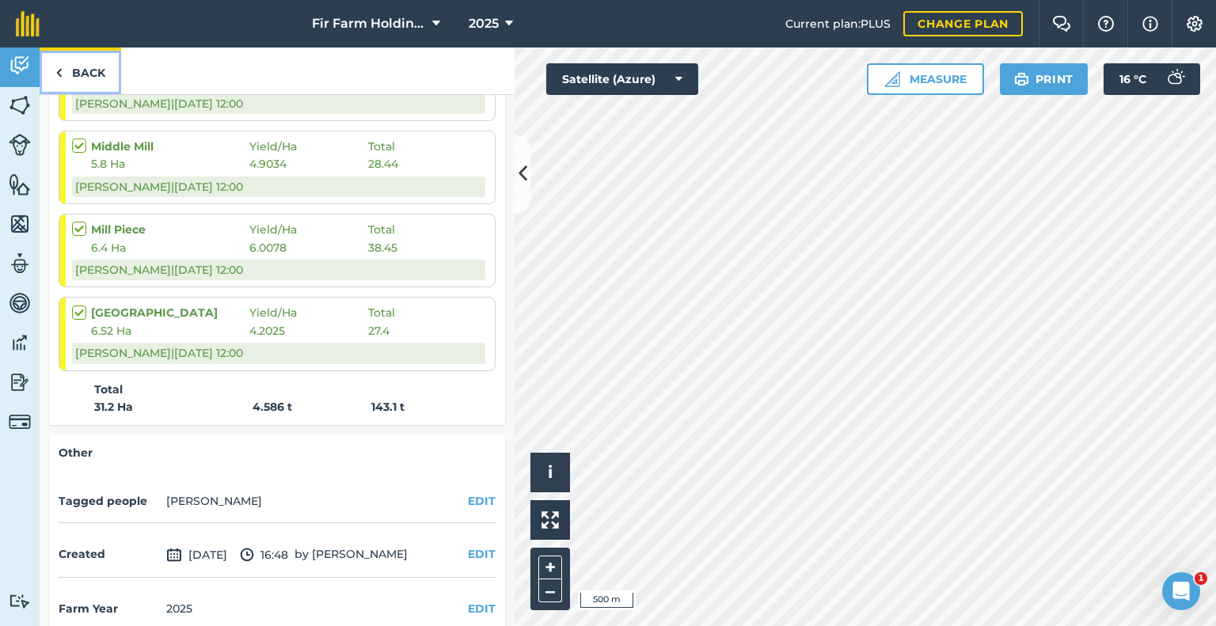
click at [88, 79] on link "Back" at bounding box center [81, 70] width 82 height 47
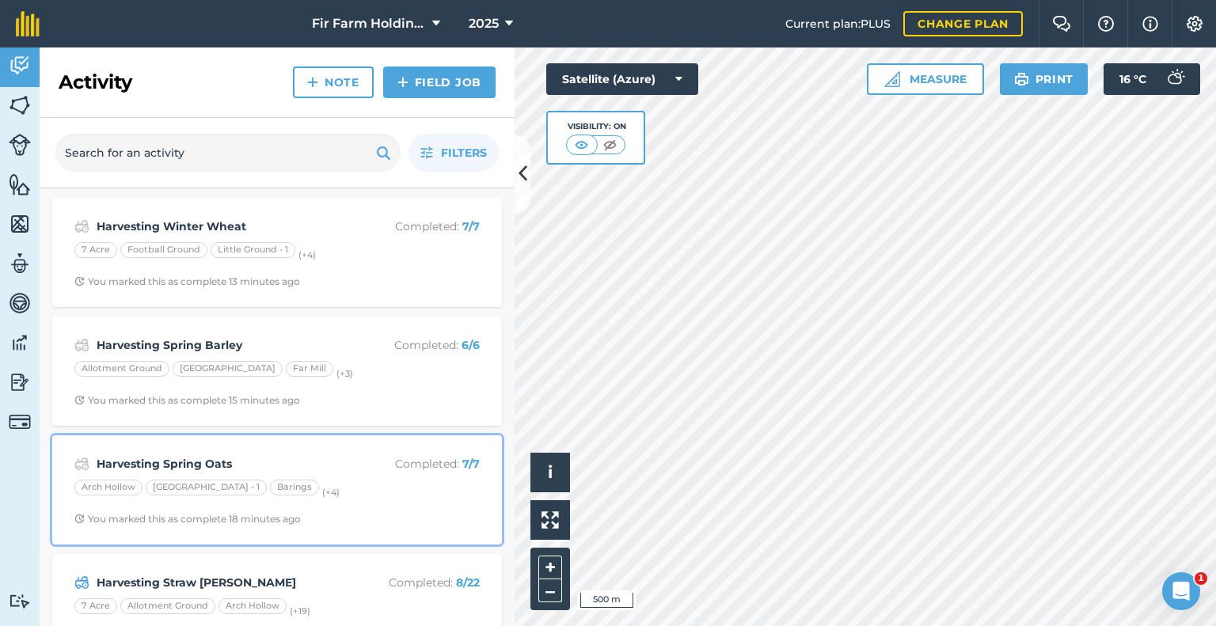
click at [250, 457] on strong "Harvesting Spring Oats" at bounding box center [222, 463] width 251 height 17
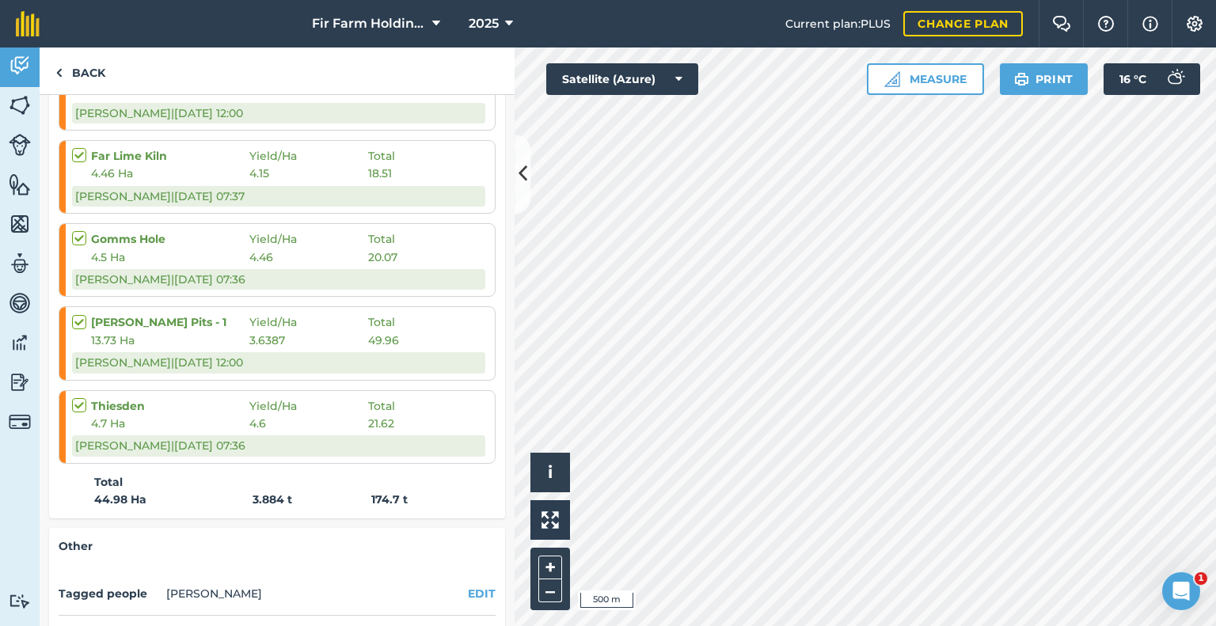
scroll to position [554, 0]
